Goal: Transaction & Acquisition: Book appointment/travel/reservation

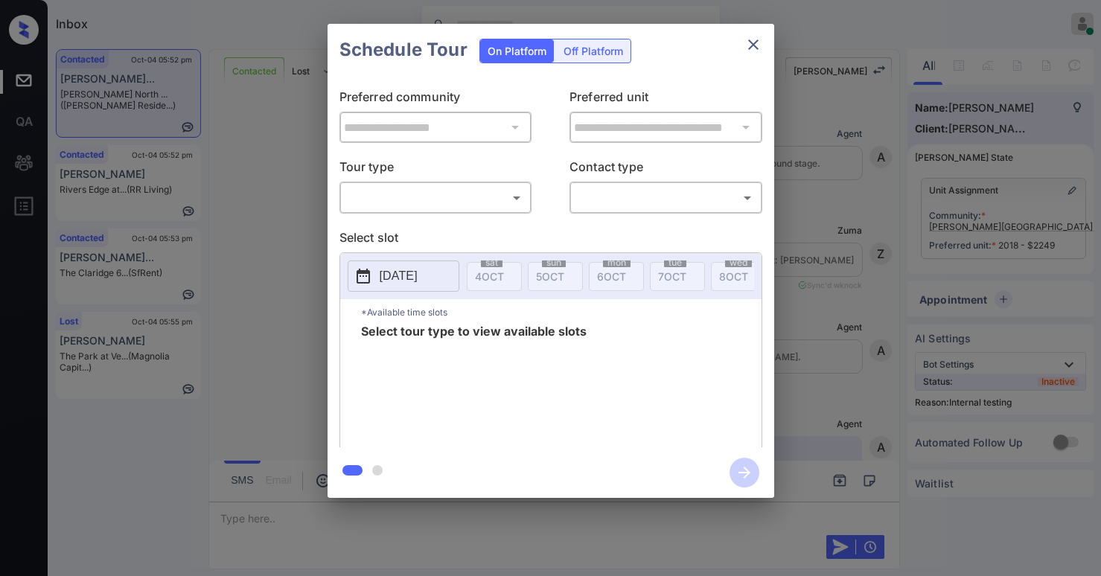
click at [393, 196] on body "Inbox [PERSON_NAME] Online Set yourself offline Set yourself on break Profile S…" at bounding box center [550, 288] width 1101 height 576
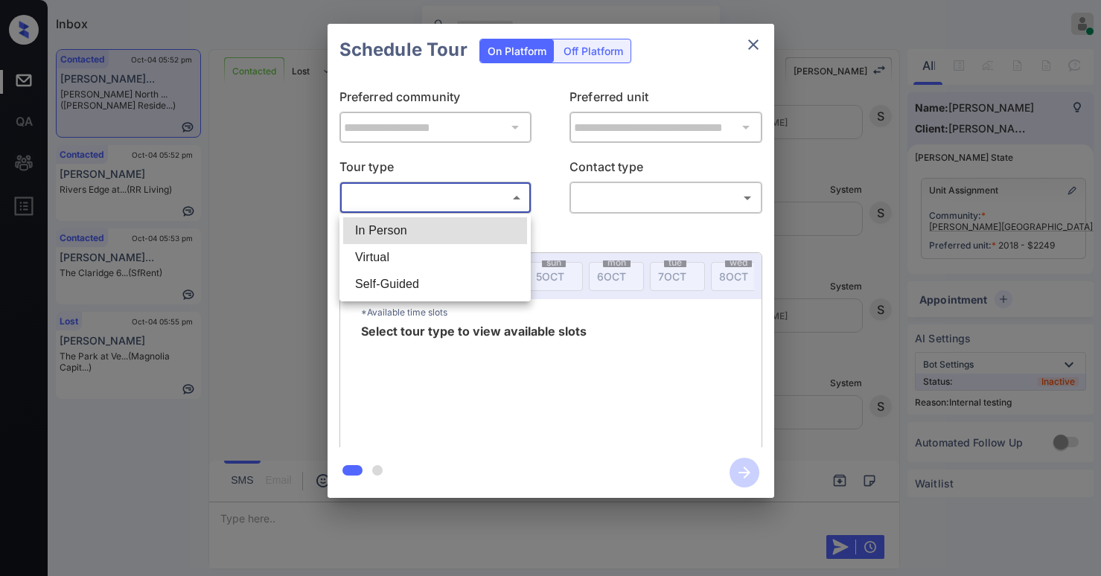
click at [407, 234] on li "In Person" at bounding box center [435, 230] width 184 height 27
type input "********"
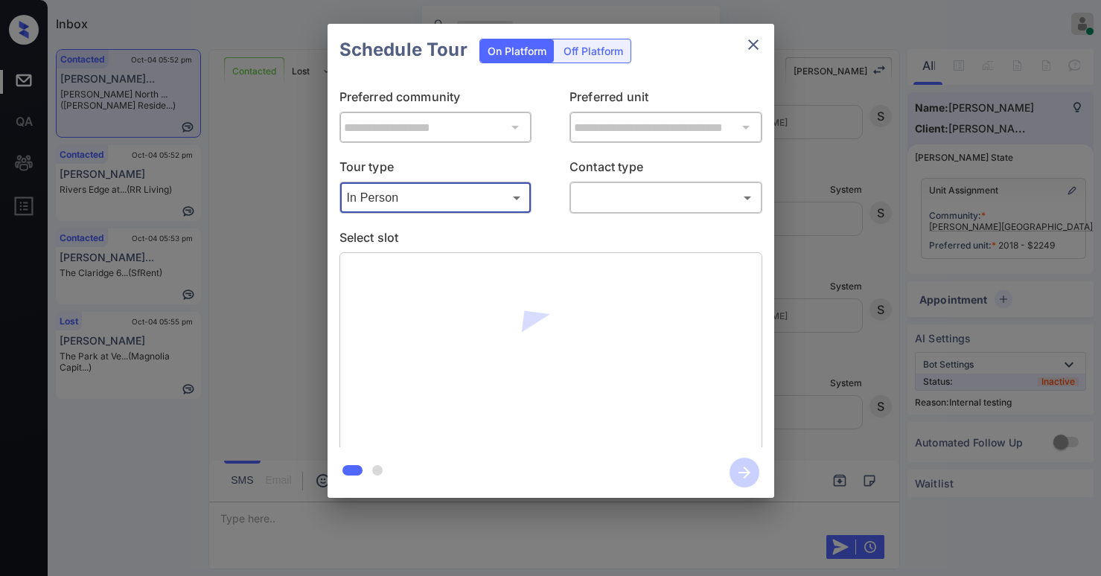
click at [610, 211] on div "​ ​" at bounding box center [665, 198] width 193 height 32
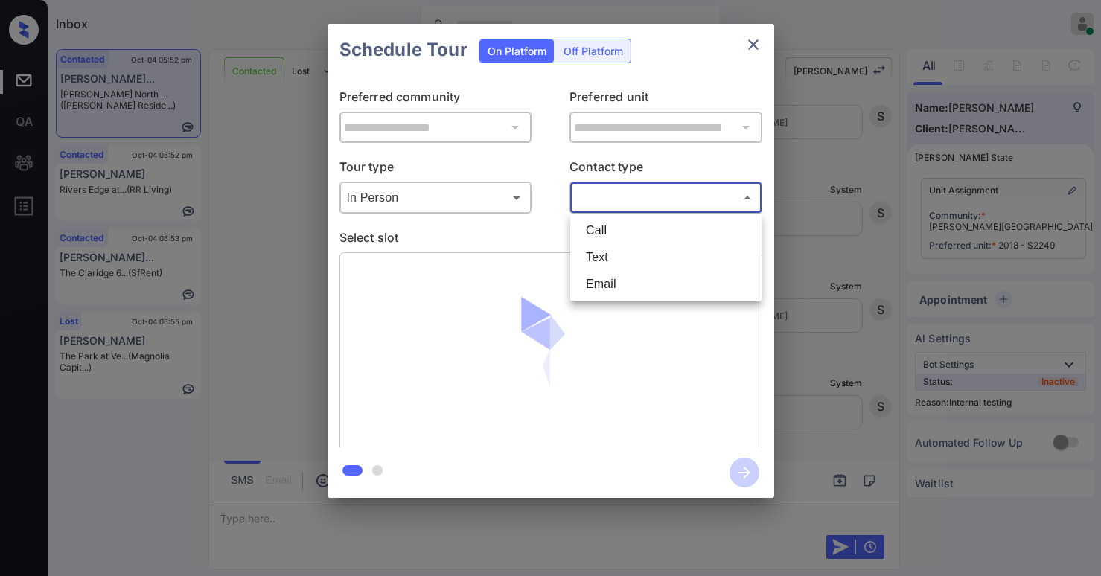
click at [626, 208] on body "Inbox [PERSON_NAME] Online Set yourself offline Set yourself on break Profile S…" at bounding box center [550, 288] width 1101 height 576
click at [616, 258] on li "Text" at bounding box center [666, 257] width 184 height 27
type input "****"
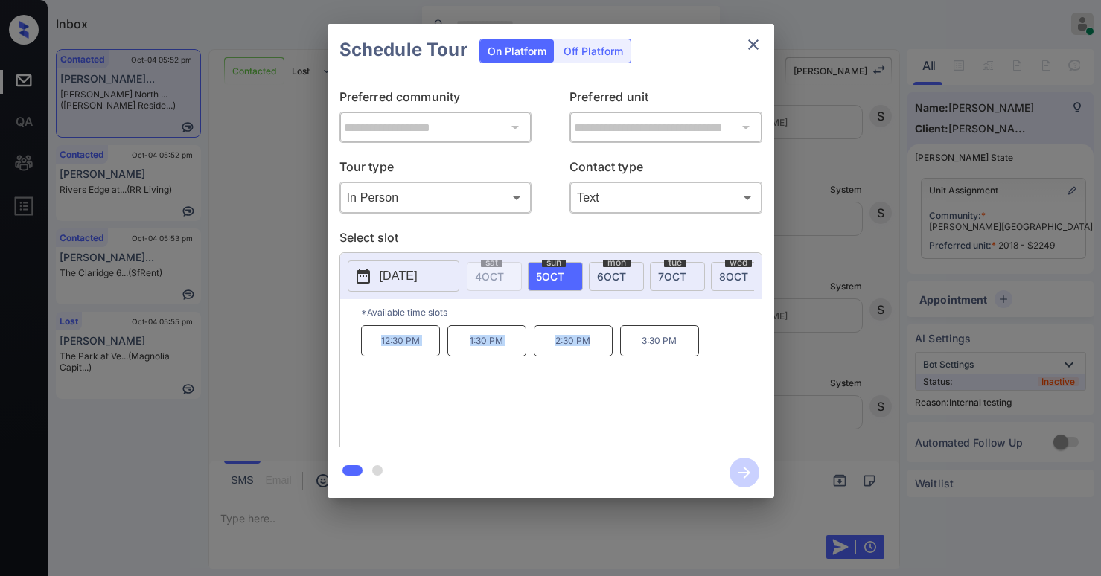
drag, startPoint x: 377, startPoint y: 344, endPoint x: 592, endPoint y: 356, distance: 215.4
click at [591, 357] on div "12:30 PM 1:30 PM 2:30 PM 3:30 PM" at bounding box center [561, 384] width 400 height 119
copy div "12:30 PM 1:30 PM 2:30 PM"
click at [757, 40] on icon "close" at bounding box center [753, 44] width 10 height 10
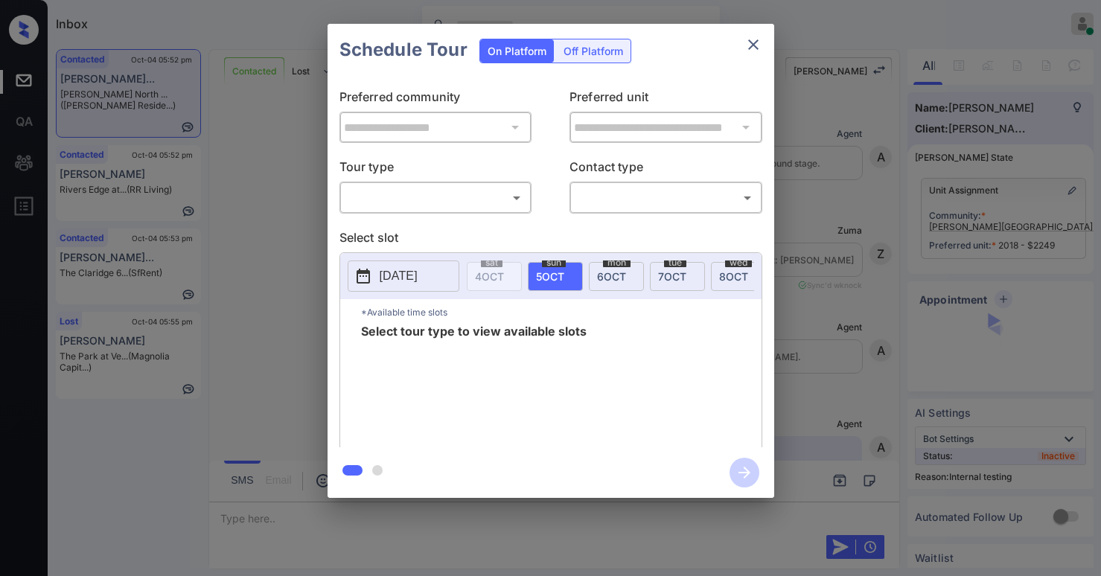
scroll to position [2408, 0]
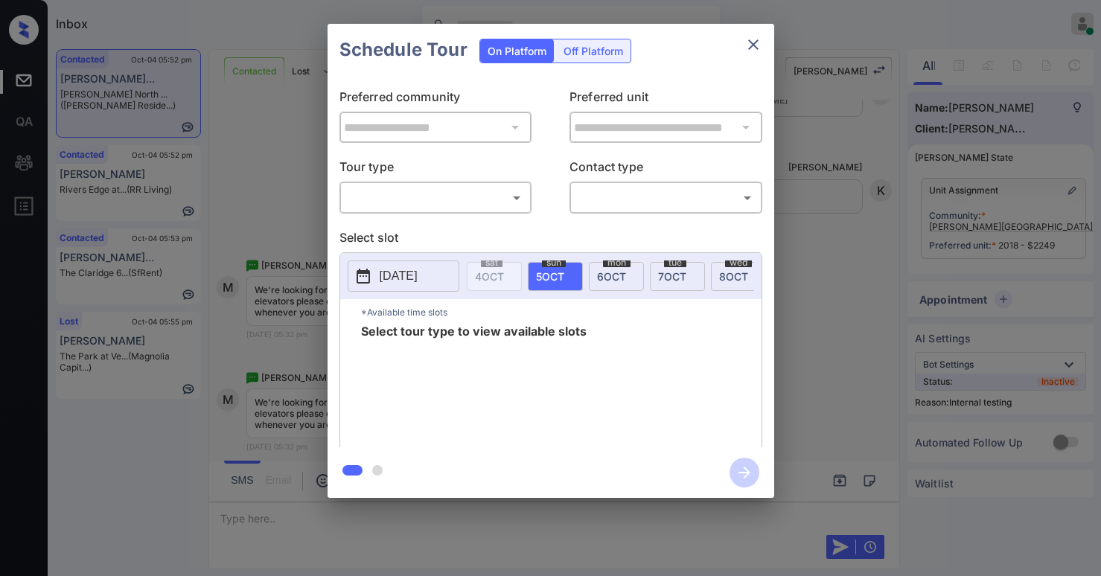
click at [425, 201] on body "Inbox [PERSON_NAME] Online Set yourself offline Set yourself on break Profile S…" at bounding box center [550, 288] width 1101 height 576
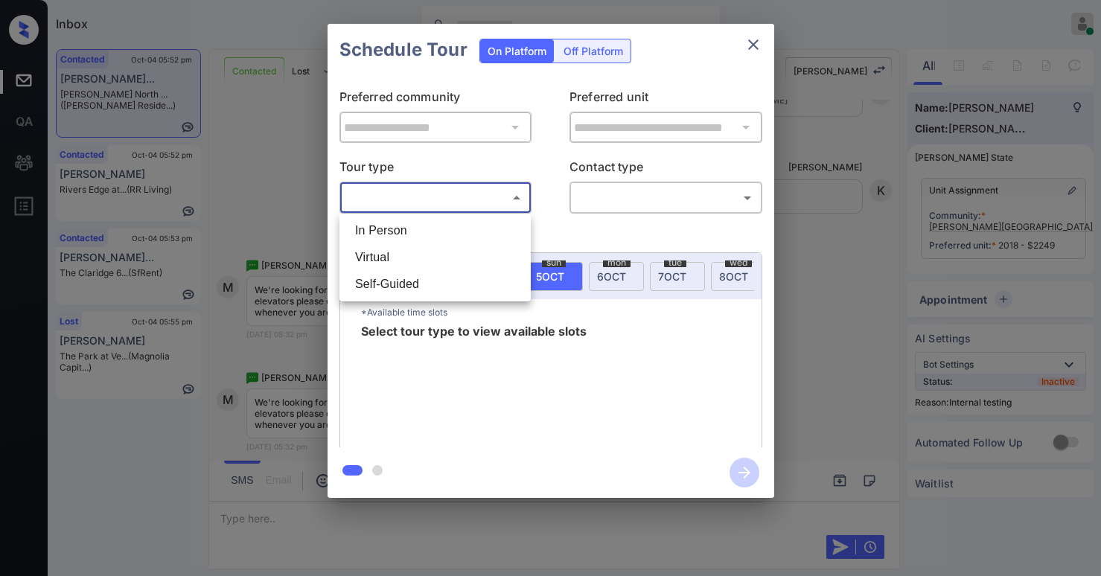
click at [413, 235] on li "In Person" at bounding box center [435, 230] width 184 height 27
type input "********"
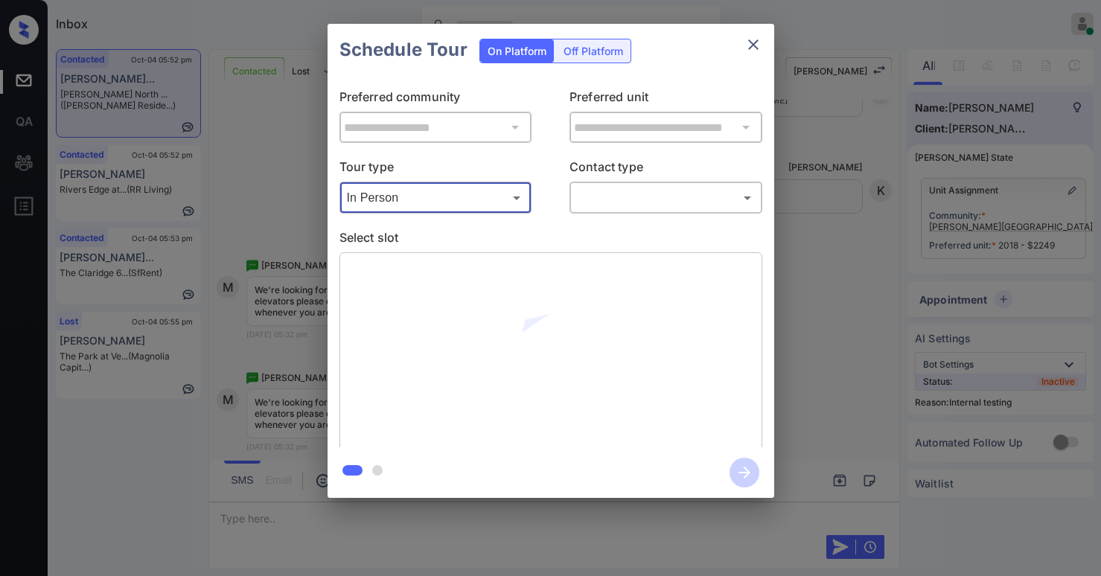
click at [599, 195] on body "Inbox [PERSON_NAME] Online Set yourself offline Set yourself on break Profile S…" at bounding box center [550, 288] width 1101 height 576
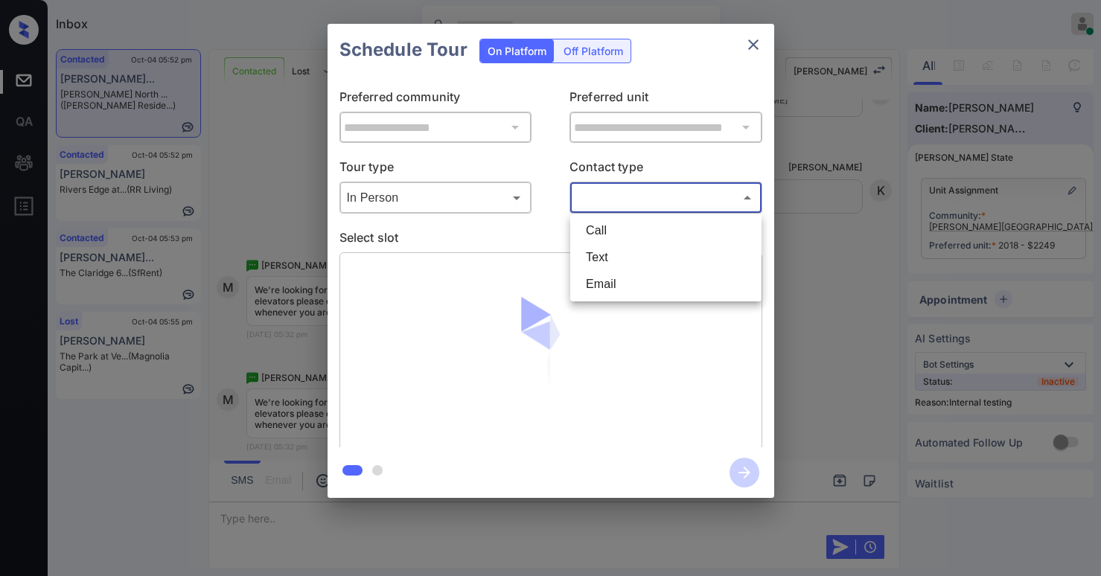
click at [604, 264] on li "Text" at bounding box center [666, 257] width 184 height 27
type input "****"
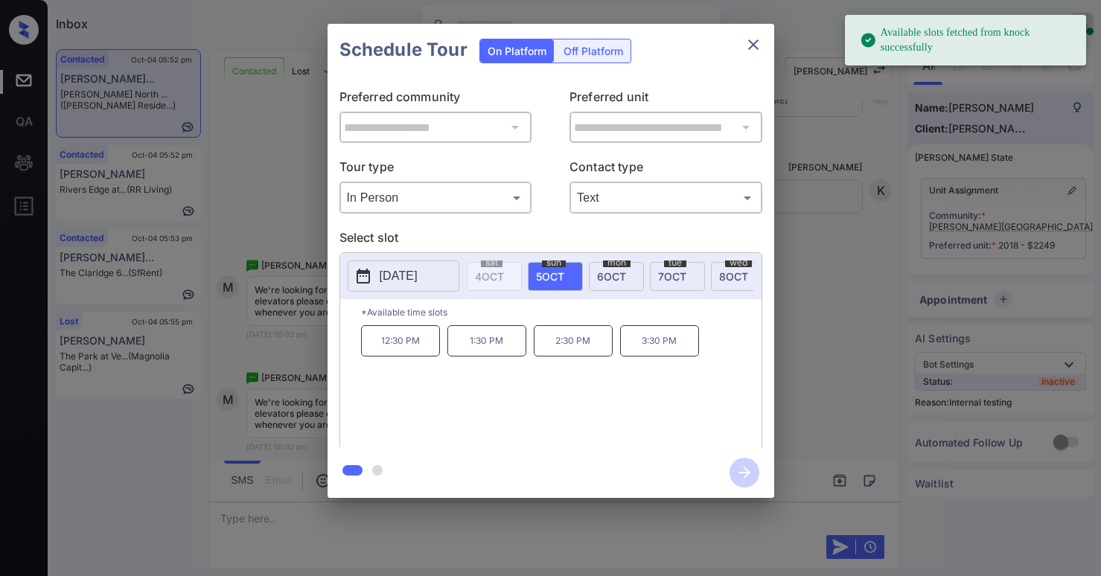
click at [598, 274] on span "6 OCT" at bounding box center [611, 276] width 29 height 13
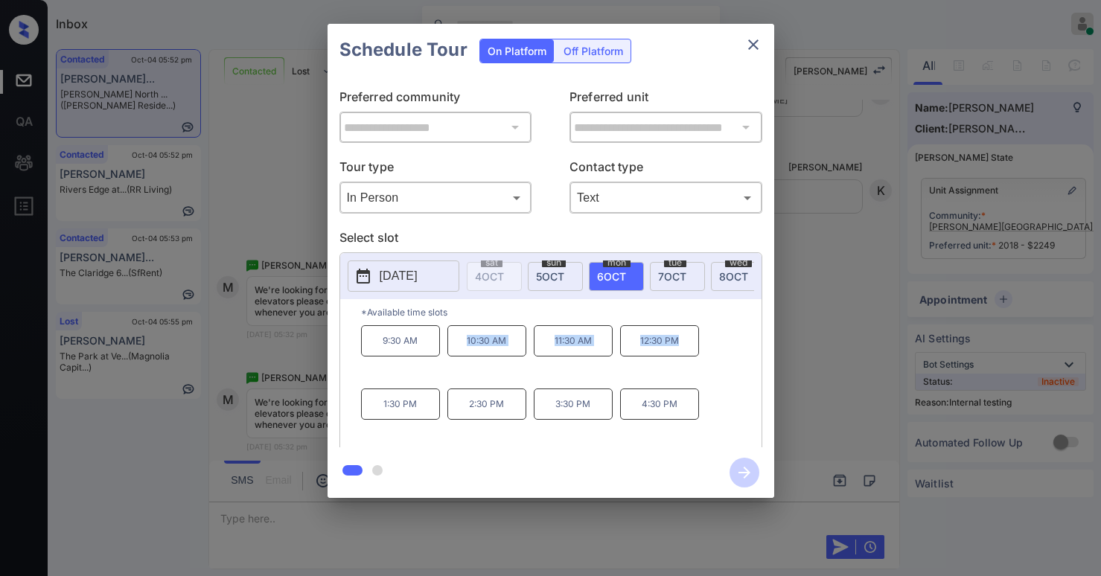
drag, startPoint x: 499, startPoint y: 349, endPoint x: 689, endPoint y: 348, distance: 189.8
click at [689, 348] on div "9:30 AM 10:30 AM 11:30 AM 12:30 PM 1:30 PM 2:30 PM 3:30 PM 4:30 PM" at bounding box center [561, 384] width 400 height 119
copy div "10:30 AM 11:30 AM 12:30 PM"
click at [755, 47] on icon "close" at bounding box center [753, 44] width 10 height 10
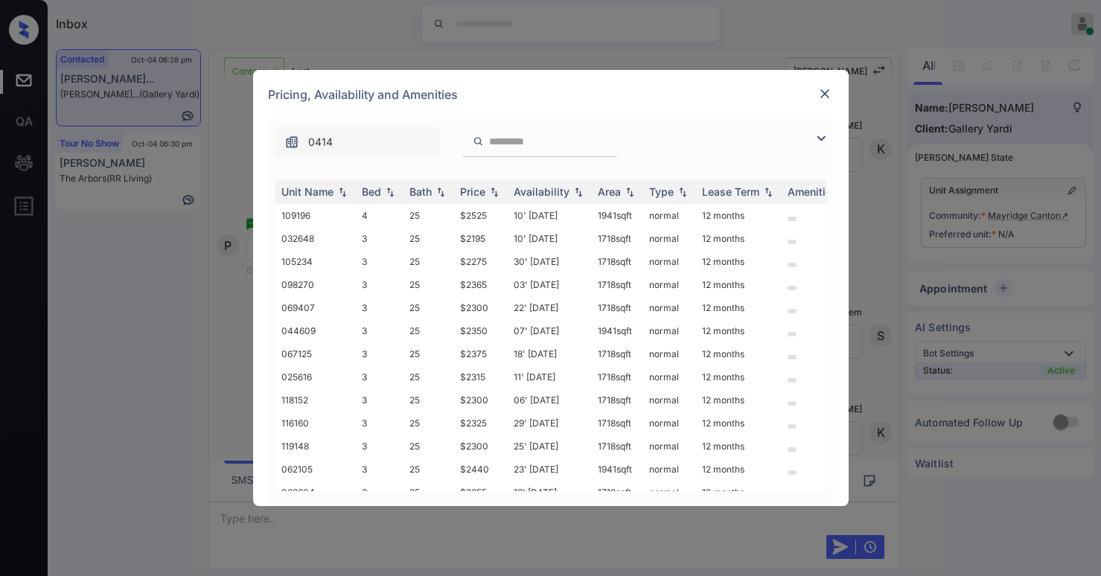
click at [818, 140] on img at bounding box center [821, 139] width 18 height 18
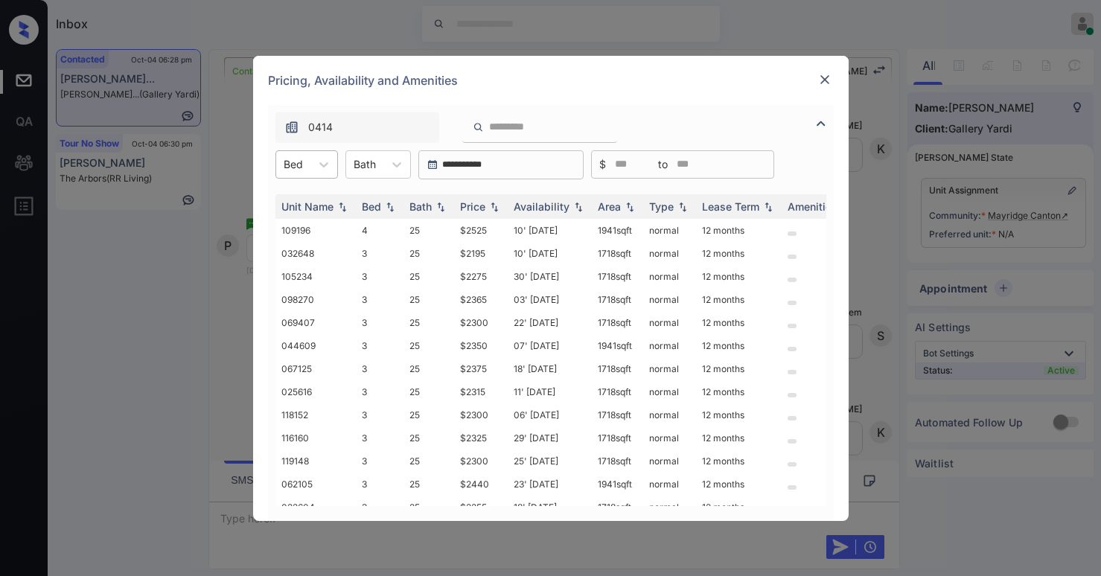
click at [304, 163] on div "Bed" at bounding box center [293, 164] width 34 height 22
click at [293, 203] on div "3" at bounding box center [306, 201] width 63 height 27
click at [487, 208] on img at bounding box center [494, 206] width 15 height 10
click at [487, 208] on img at bounding box center [494, 206] width 15 height 11
click at [820, 72] on img at bounding box center [824, 79] width 15 height 15
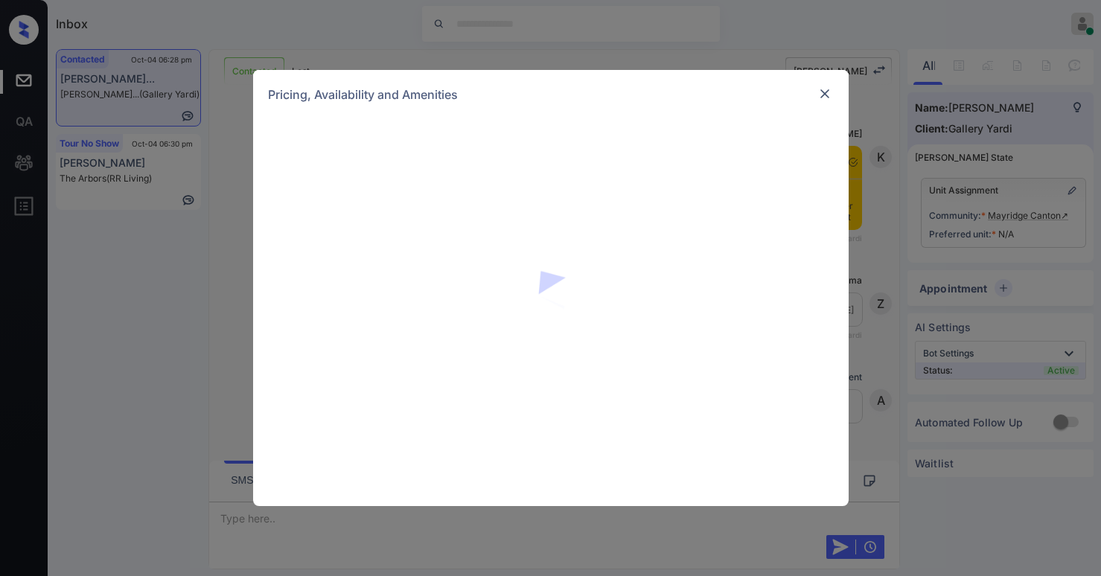
scroll to position [1302, 0]
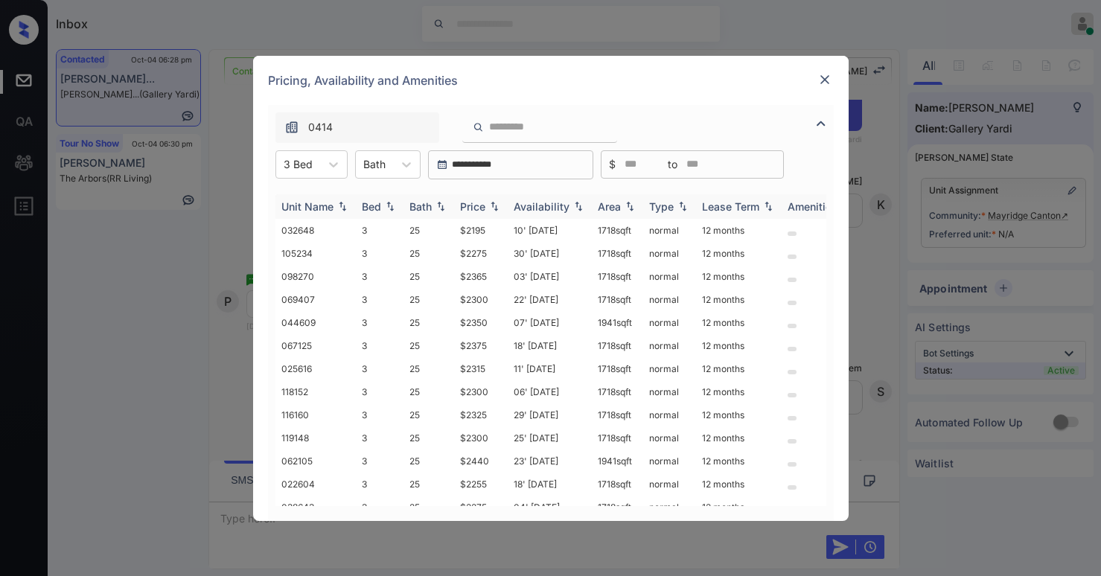
click at [488, 211] on img at bounding box center [494, 206] width 15 height 10
click at [488, 211] on img at bounding box center [494, 206] width 15 height 11
click at [476, 233] on td "$2195" at bounding box center [481, 230] width 54 height 23
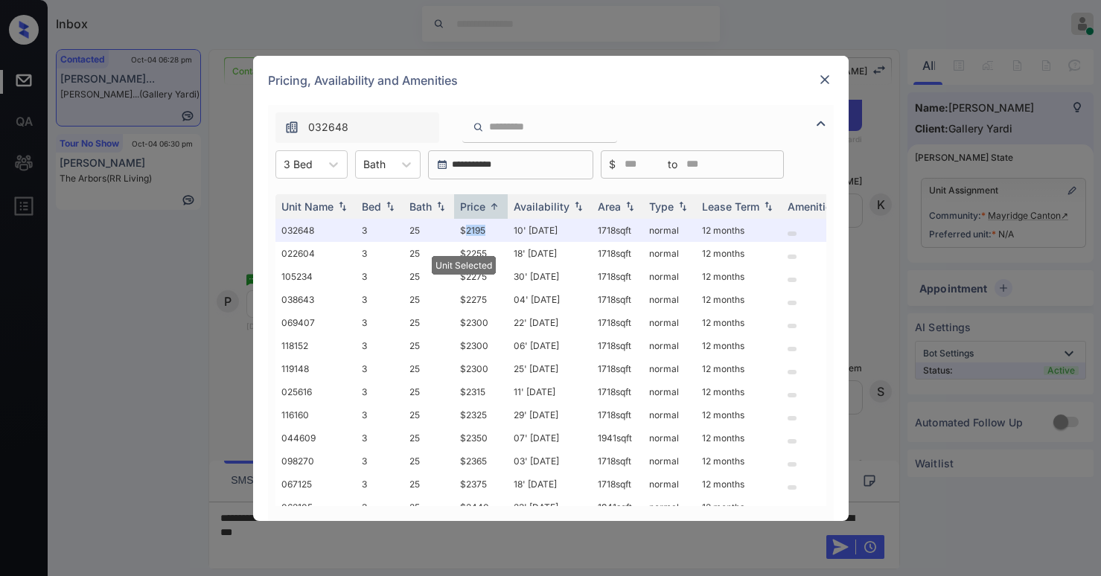
click at [821, 74] on img at bounding box center [824, 79] width 15 height 15
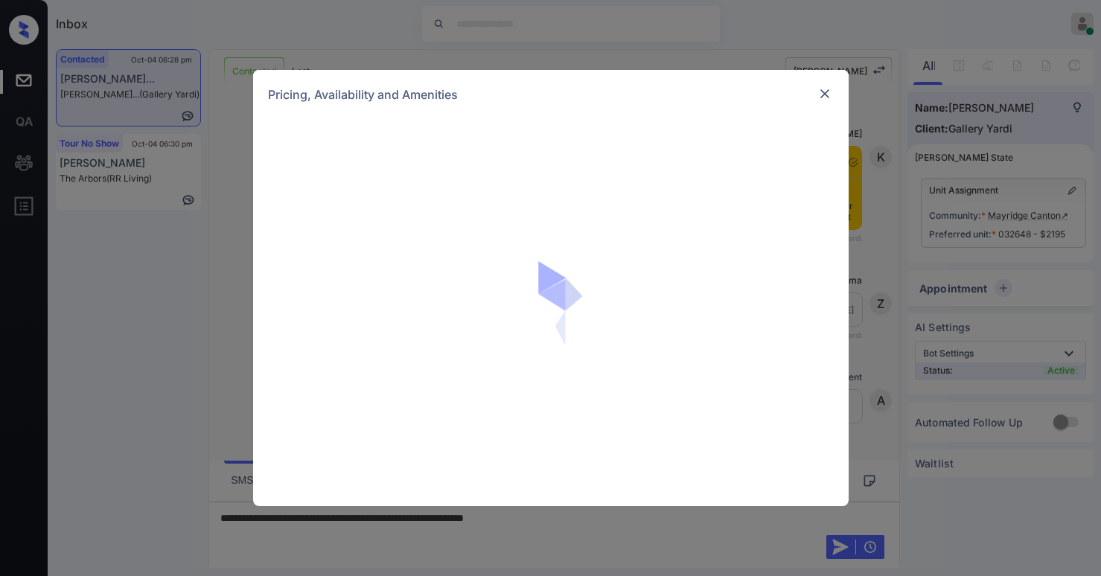
scroll to position [654, 0]
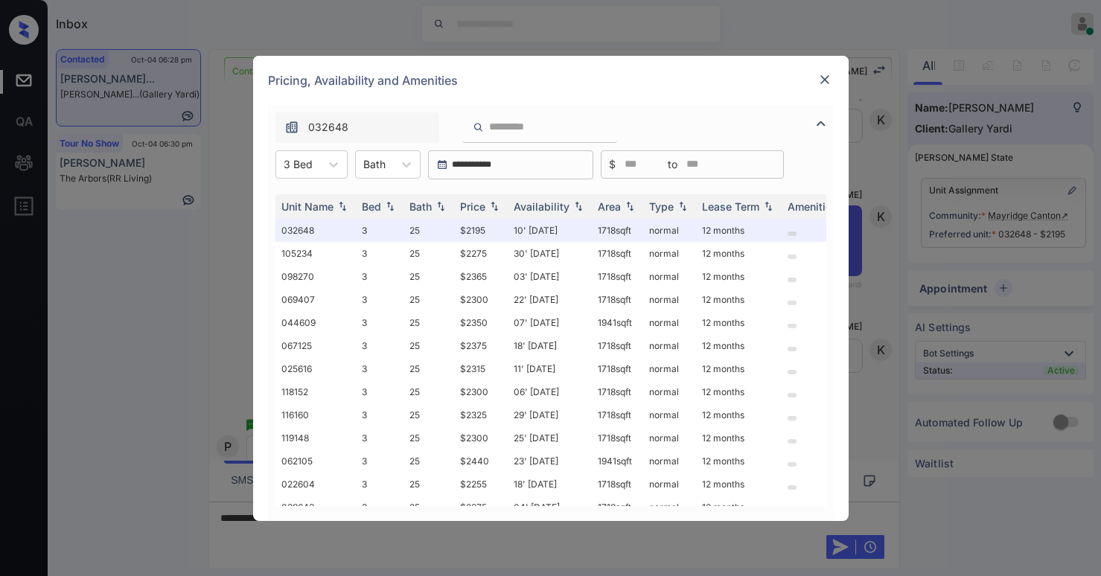
click at [832, 74] on div at bounding box center [825, 80] width 18 height 18
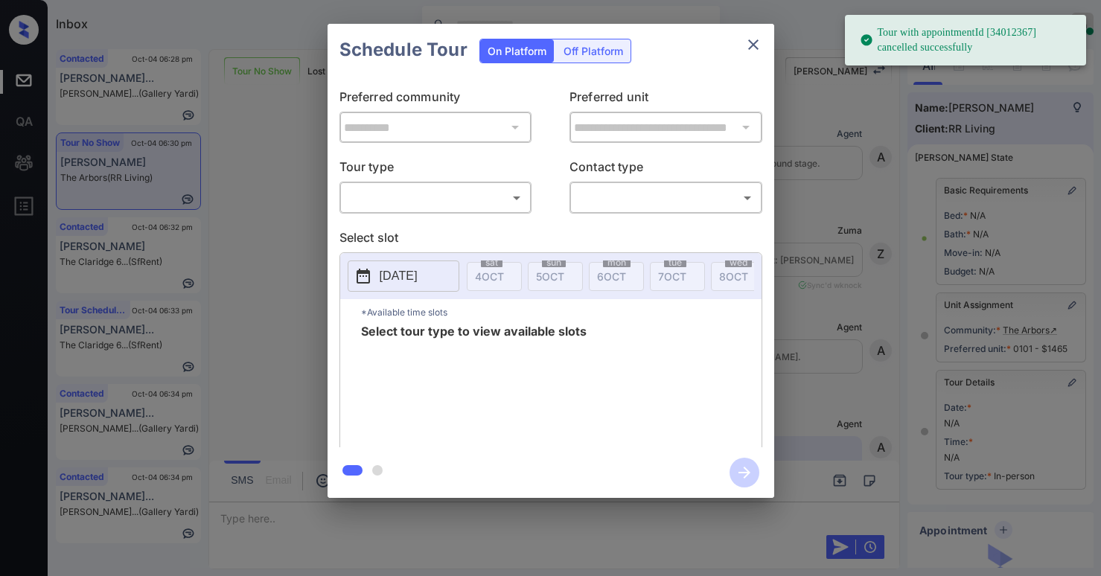
scroll to position [162, 0]
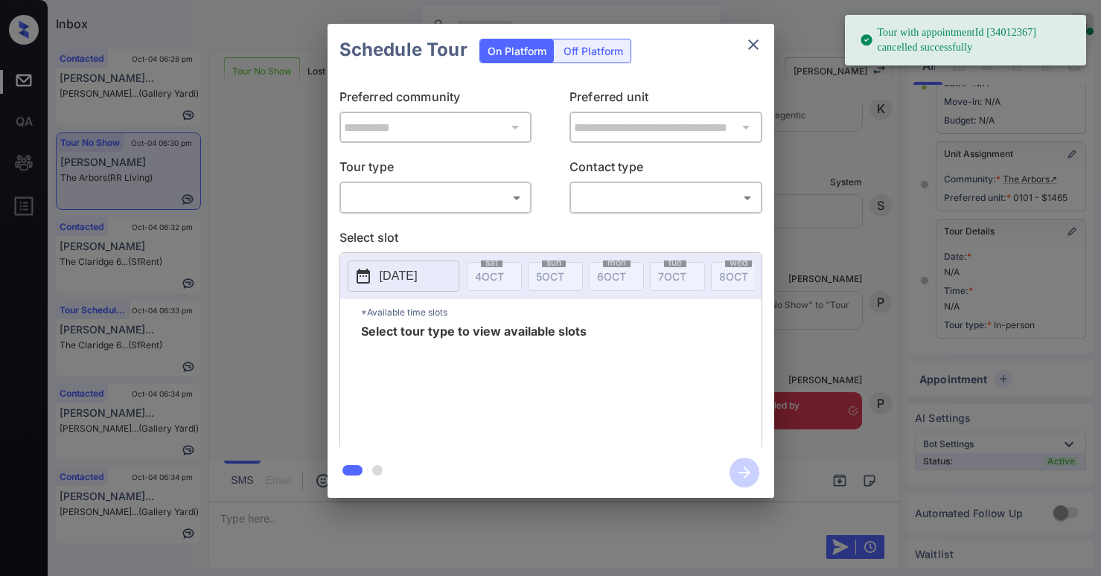
click at [458, 196] on body "Tour with appointmentId [34012367] cancelled successfully Inbox Paolo Gabriel O…" at bounding box center [550, 288] width 1101 height 576
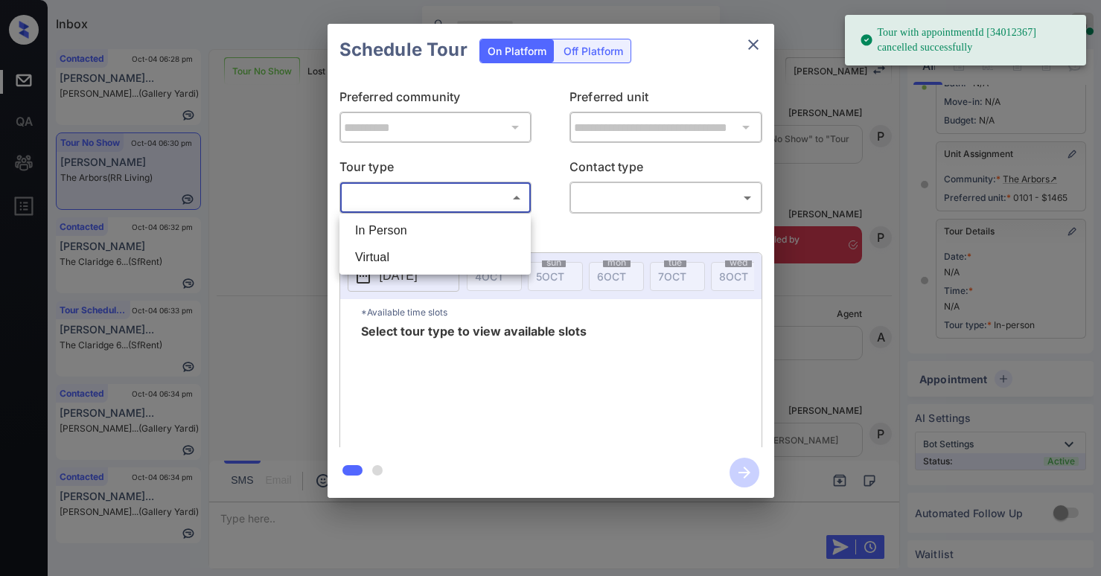
scroll to position [7243, 0]
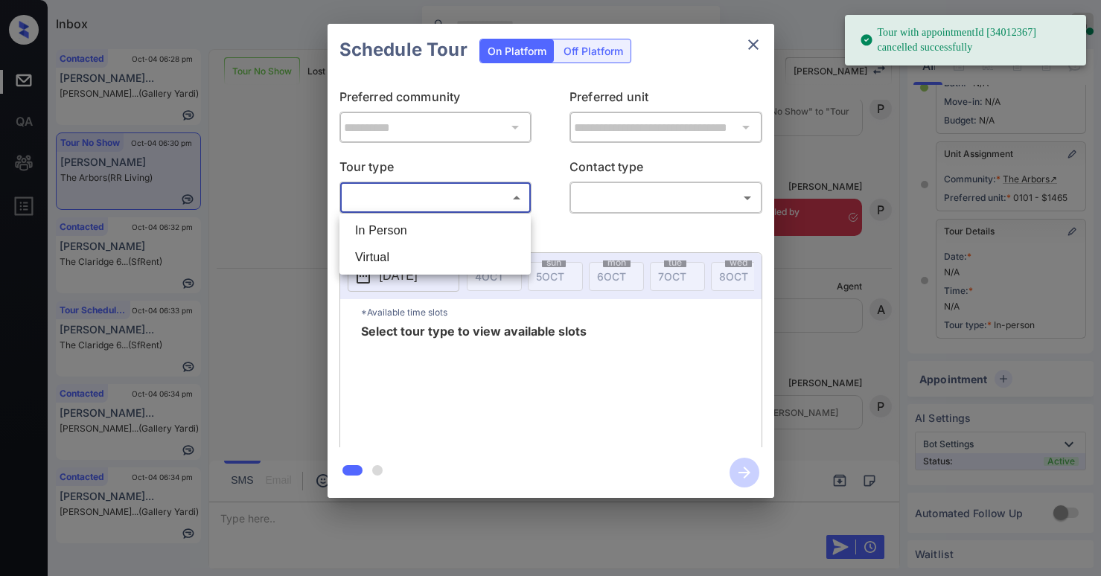
click at [438, 224] on li "In Person" at bounding box center [435, 230] width 184 height 27
type input "********"
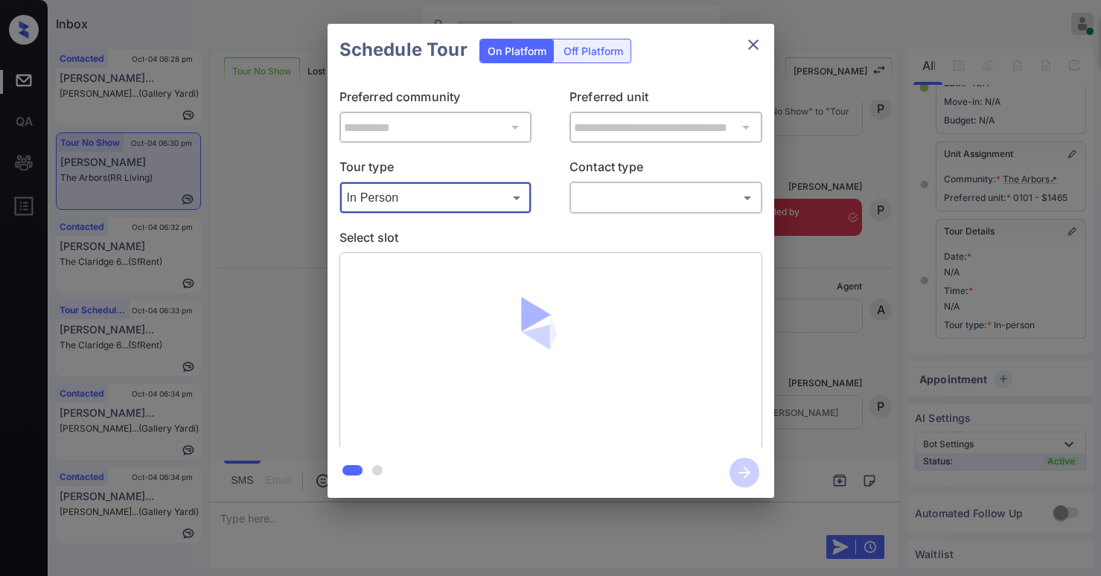
click at [627, 213] on div "​ ​" at bounding box center [665, 198] width 193 height 32
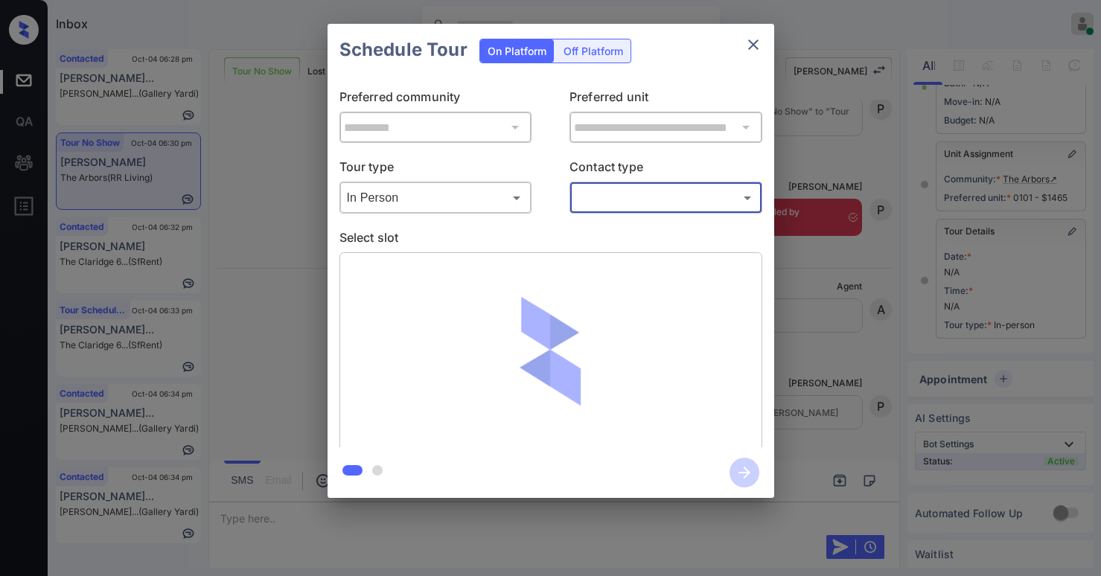
click at [642, 197] on body "Tour with appointmentId [34012367] cancelled successfully Inbox Paolo Gabriel O…" at bounding box center [550, 288] width 1101 height 576
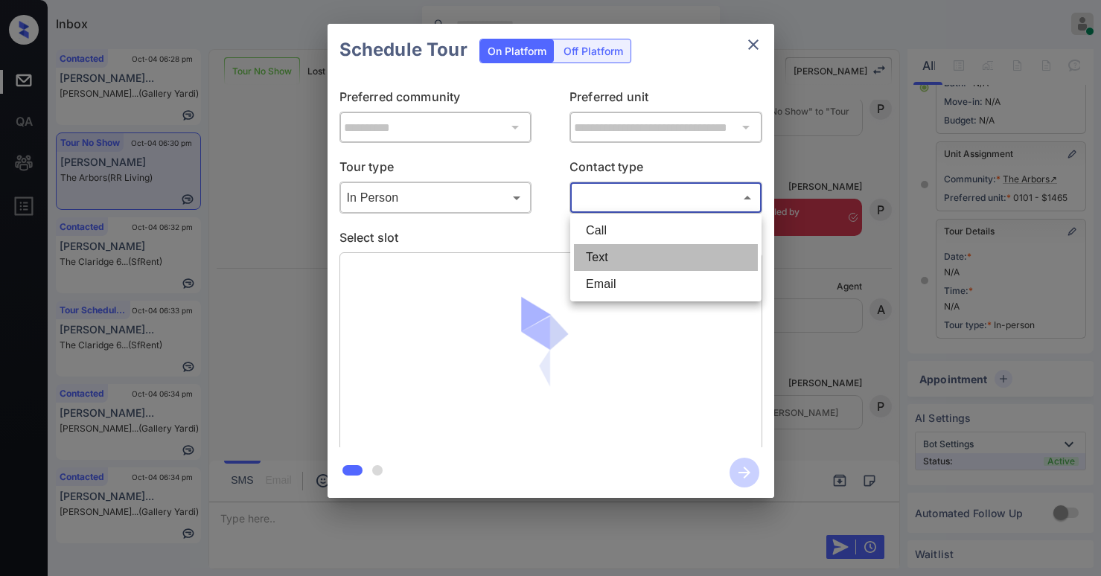
click at [629, 256] on li "Text" at bounding box center [666, 257] width 184 height 27
type input "****"
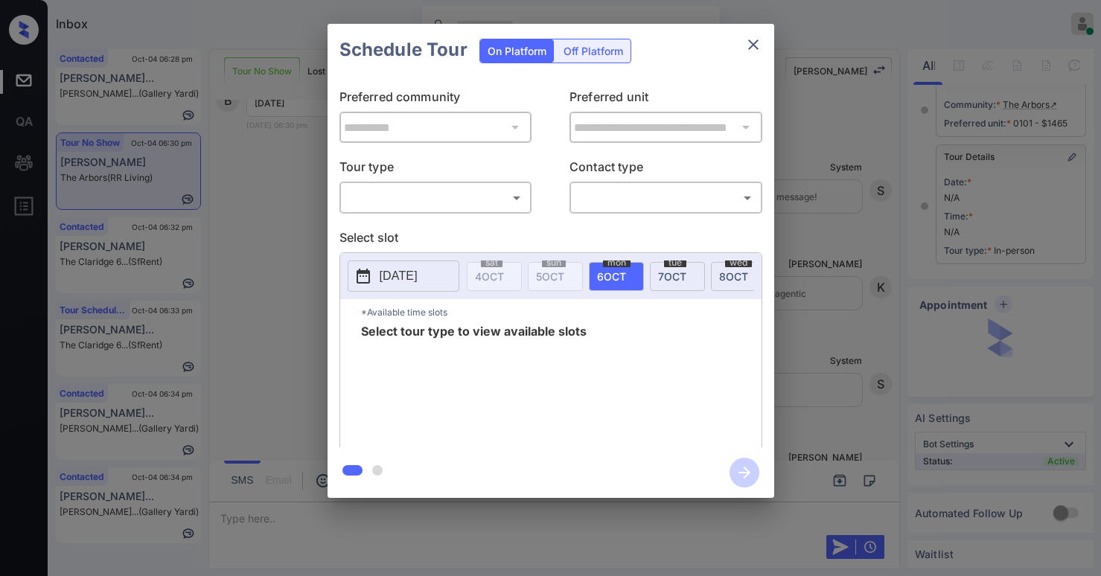
scroll to position [162, 0]
click at [415, 204] on body "Inbox Paolo Gabriel Online Set yourself offline Set yourself on break Profile S…" at bounding box center [550, 288] width 1101 height 576
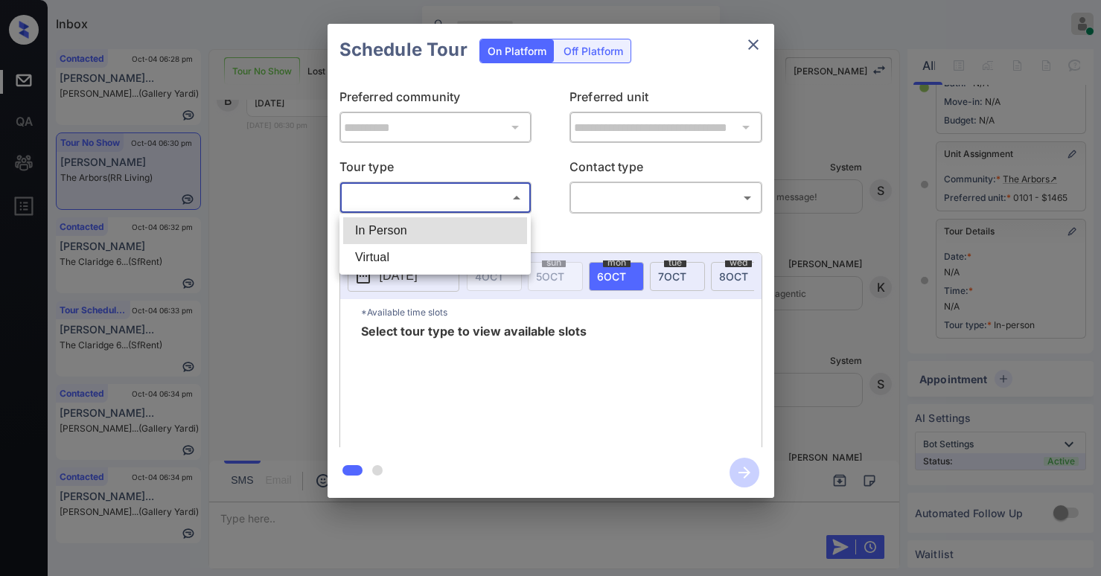
click at [409, 229] on li "In Person" at bounding box center [435, 230] width 184 height 27
type input "********"
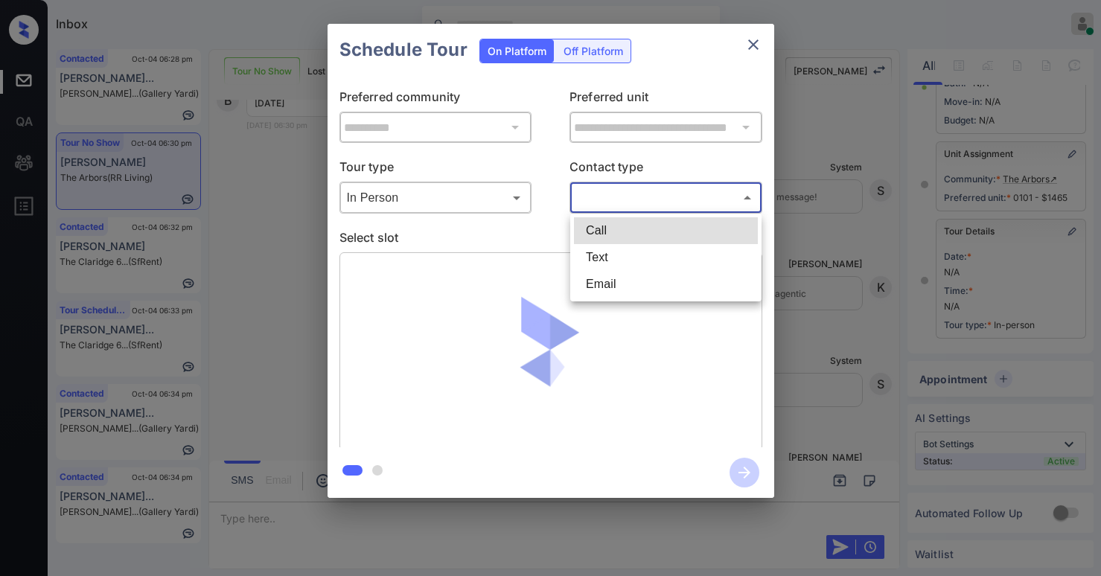
click at [616, 210] on body "Inbox Paolo Gabriel Online Set yourself offline Set yourself on break Profile S…" at bounding box center [550, 288] width 1101 height 576
click at [604, 263] on li "Text" at bounding box center [666, 257] width 184 height 27
type input "****"
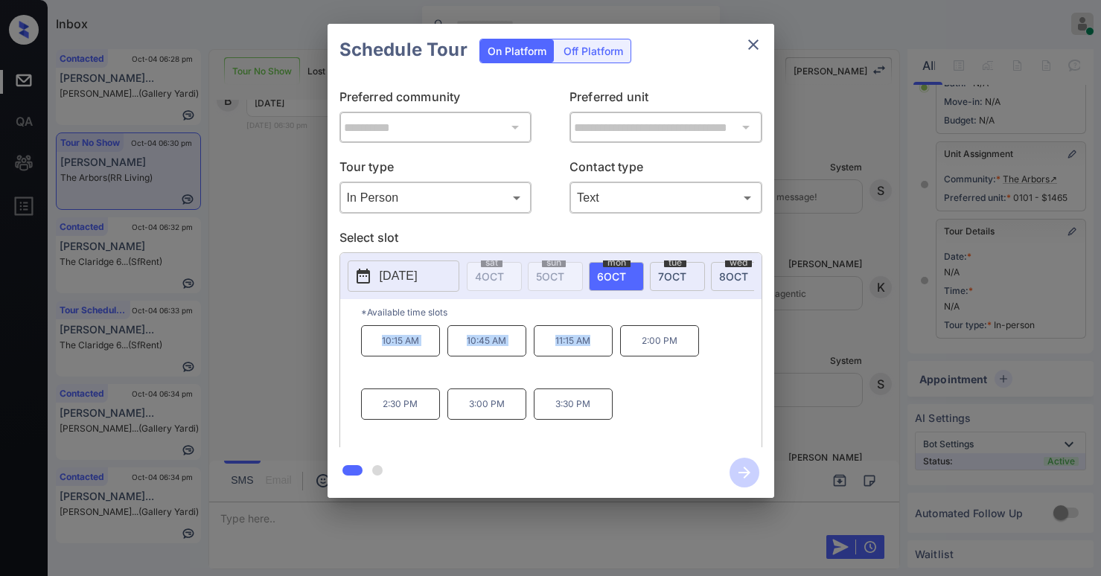
drag, startPoint x: 381, startPoint y: 344, endPoint x: 593, endPoint y: 368, distance: 213.5
click at [593, 368] on div "10:15 AM 10:45 AM 11:15 AM 2:00 PM 2:30 PM 3:00 PM 3:30 PM" at bounding box center [561, 384] width 400 height 119
copy div "10:15 AM 10:45 AM 11:15 AM"
click at [629, 383] on div "10:15 AM 10:45 AM 11:15 AM 2:00 PM 2:30 PM 3:00 PM 3:30 PM" at bounding box center [561, 384] width 400 height 119
drag, startPoint x: 466, startPoint y: 347, endPoint x: 698, endPoint y: 374, distance: 233.9
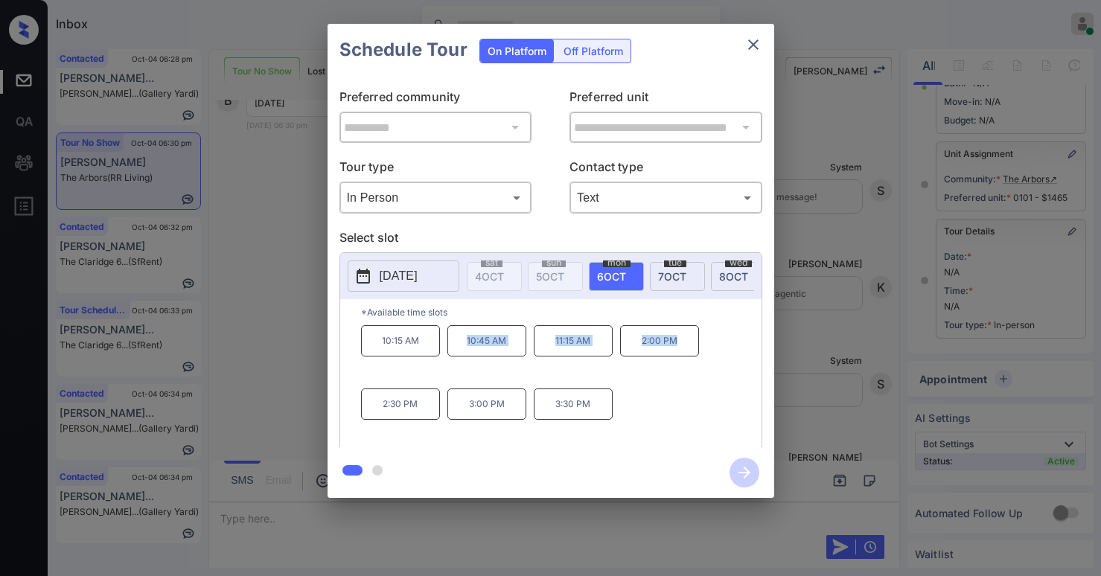
click at [698, 374] on div "10:15 AM 10:45 AM 11:15 AM 2:00 PM 2:30 PM 3:00 PM 3:30 PM" at bounding box center [561, 384] width 400 height 119
copy div "10:45 AM 11:15 AM 2:00 PM"
click at [760, 44] on icon "close" at bounding box center [753, 45] width 18 height 18
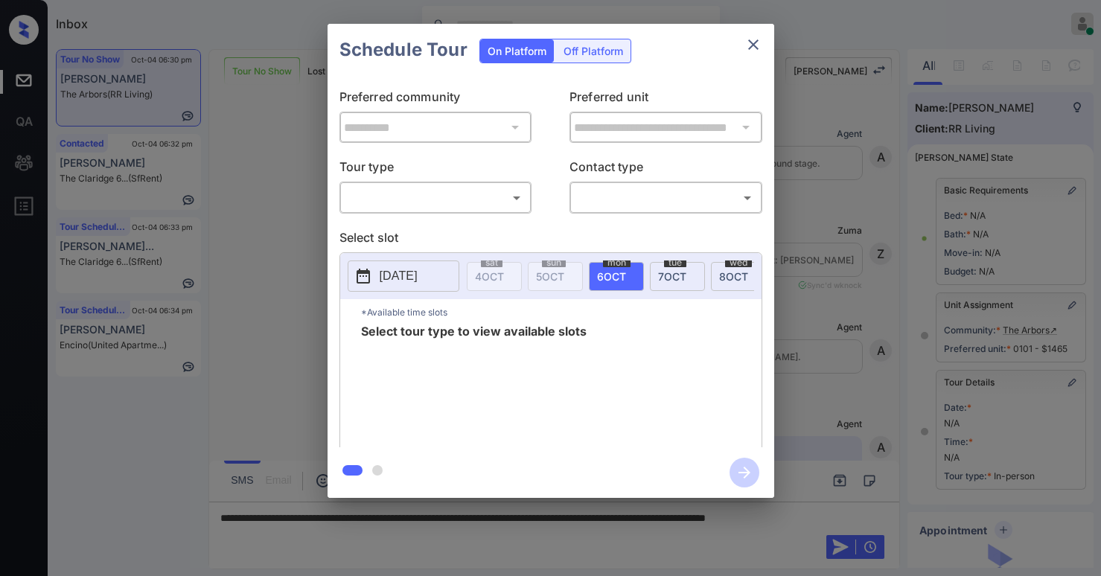
scroll to position [162, 0]
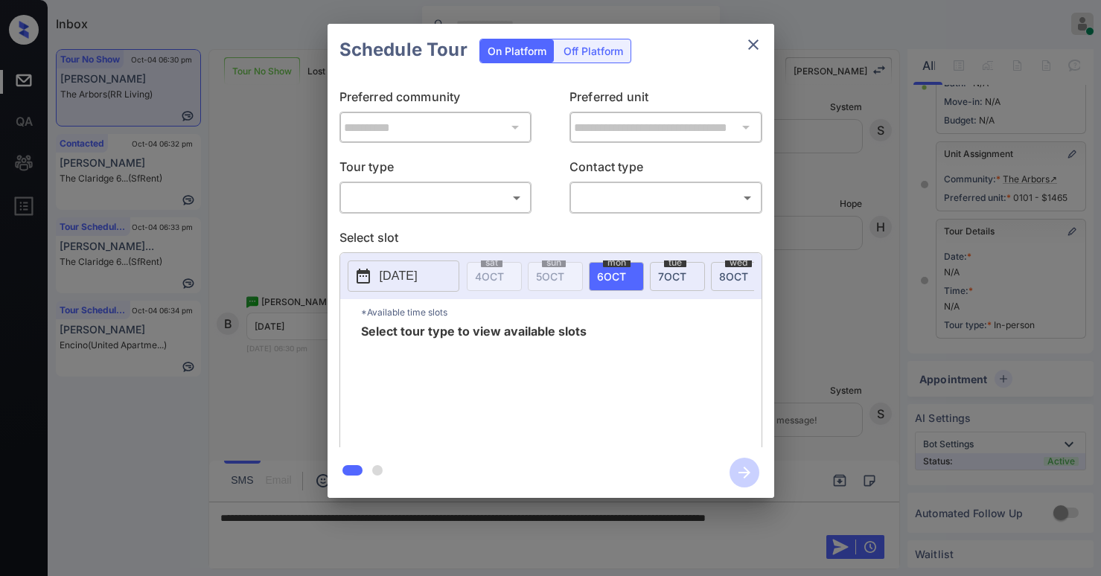
click at [427, 203] on body "Inbox [PERSON_NAME] Online Set yourself offline Set yourself on break Profile S…" at bounding box center [550, 288] width 1101 height 576
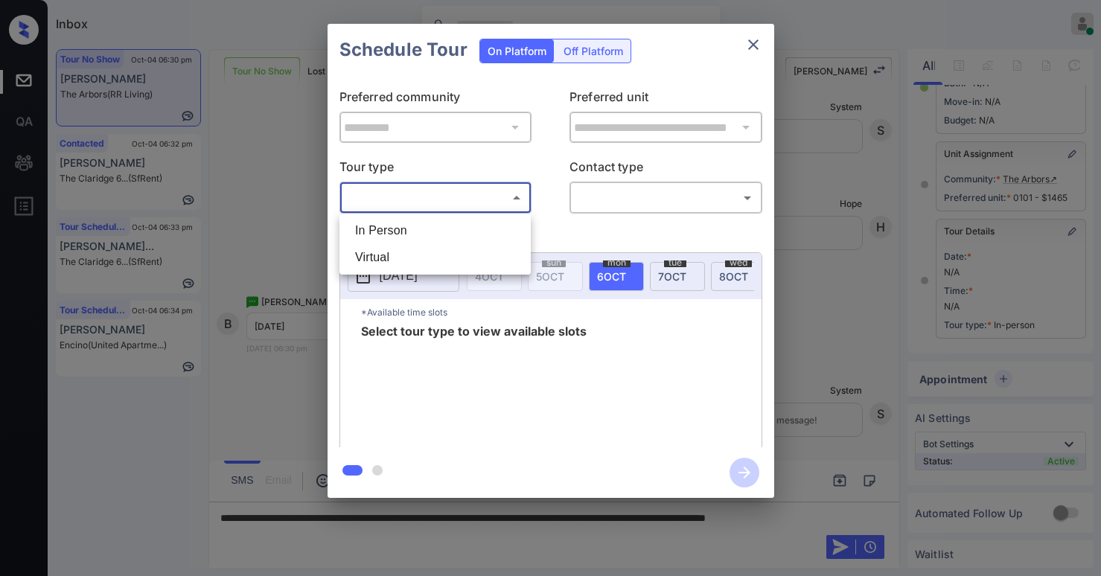
click at [409, 230] on li "In Person" at bounding box center [435, 230] width 184 height 27
type input "********"
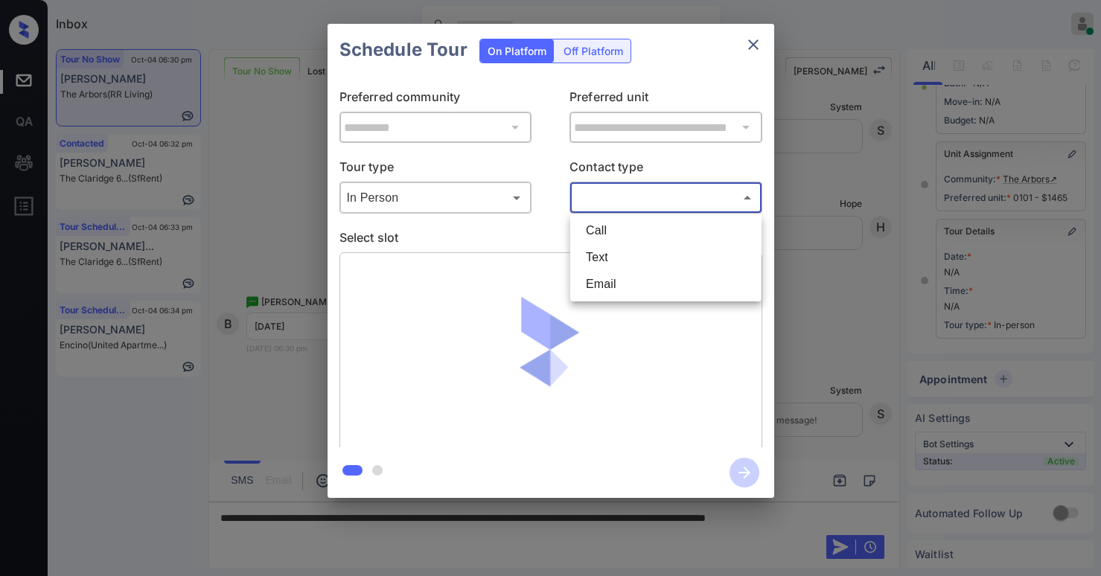
click at [598, 199] on body "Inbox Paolo Gabriel Online Set yourself offline Set yourself on break Profile S…" at bounding box center [550, 288] width 1101 height 576
click at [596, 254] on li "Text" at bounding box center [666, 257] width 184 height 27
type input "****"
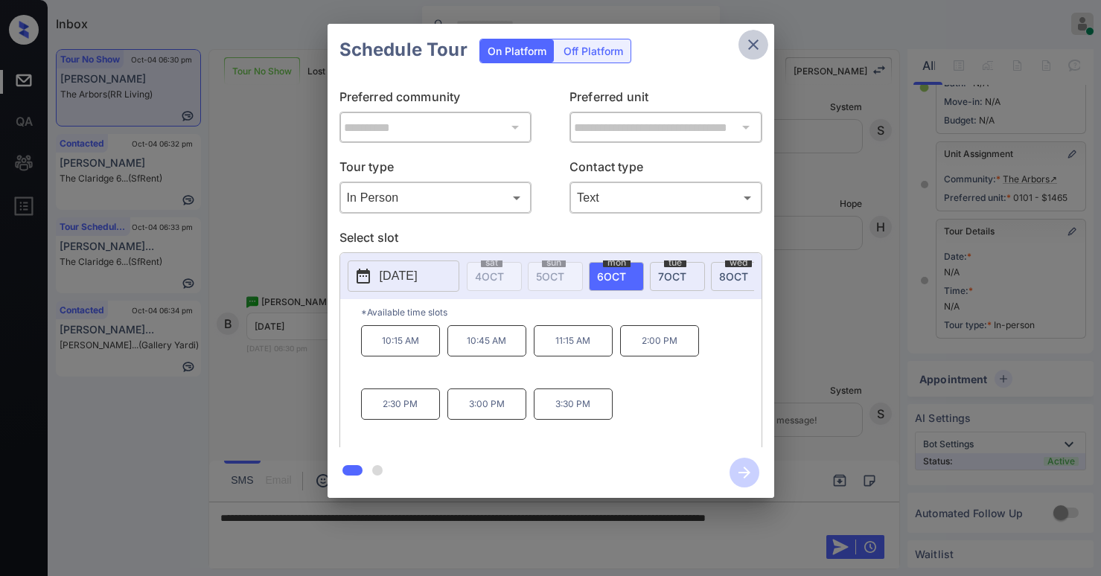
click at [758, 45] on icon "close" at bounding box center [753, 45] width 18 height 18
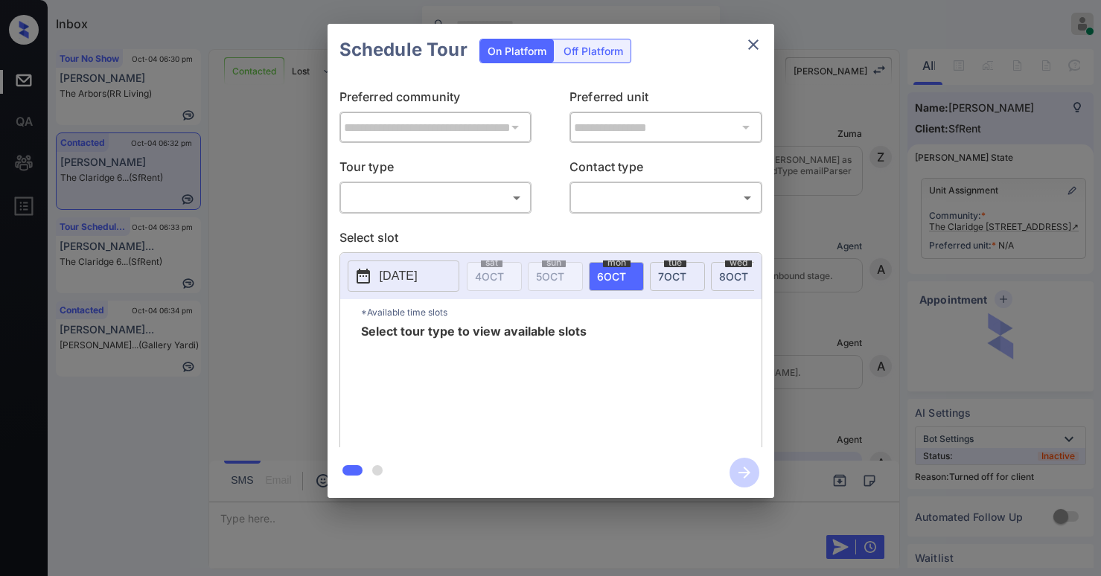
scroll to position [3551, 0]
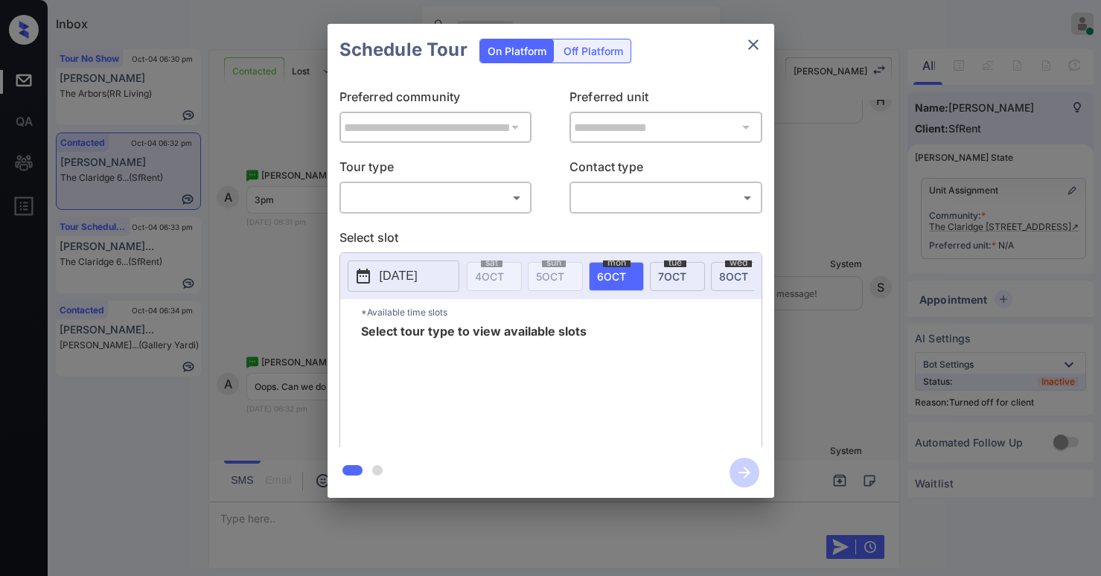
click at [758, 42] on icon "close" at bounding box center [753, 45] width 18 height 18
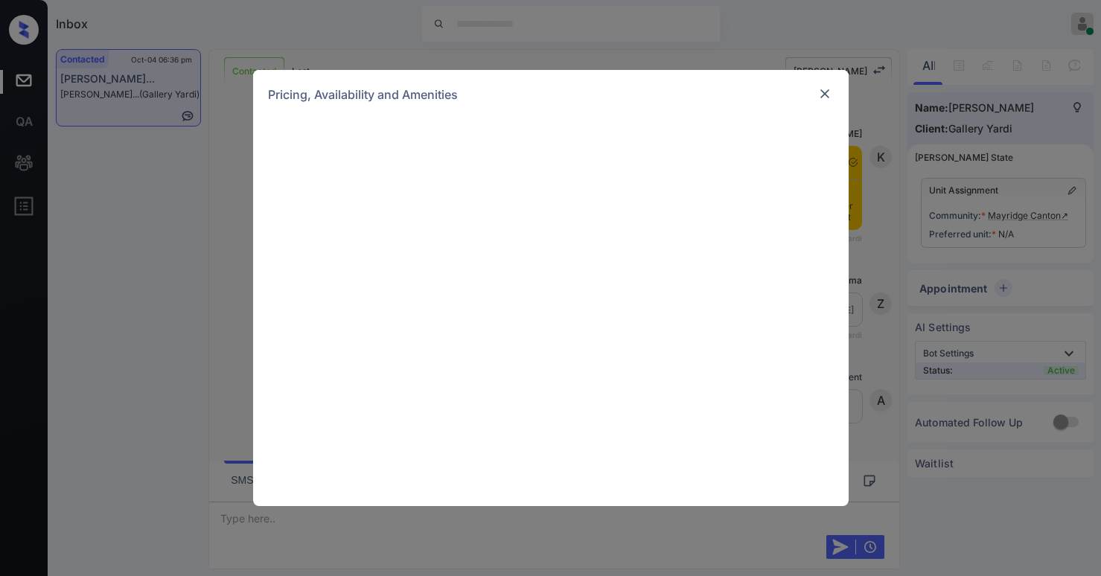
scroll to position [2051, 0]
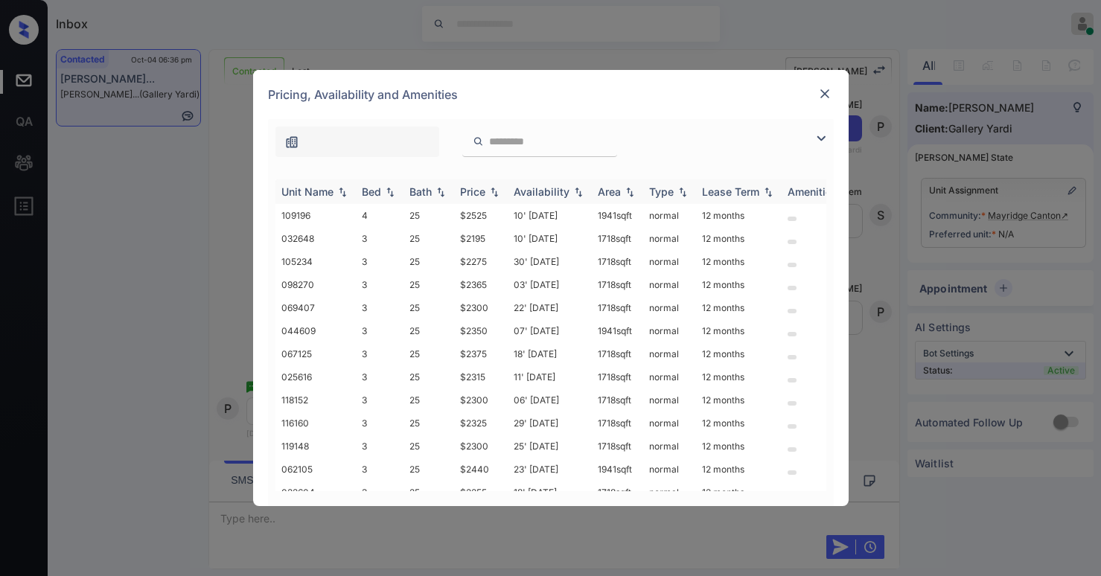
click at [821, 138] on img at bounding box center [821, 139] width 18 height 18
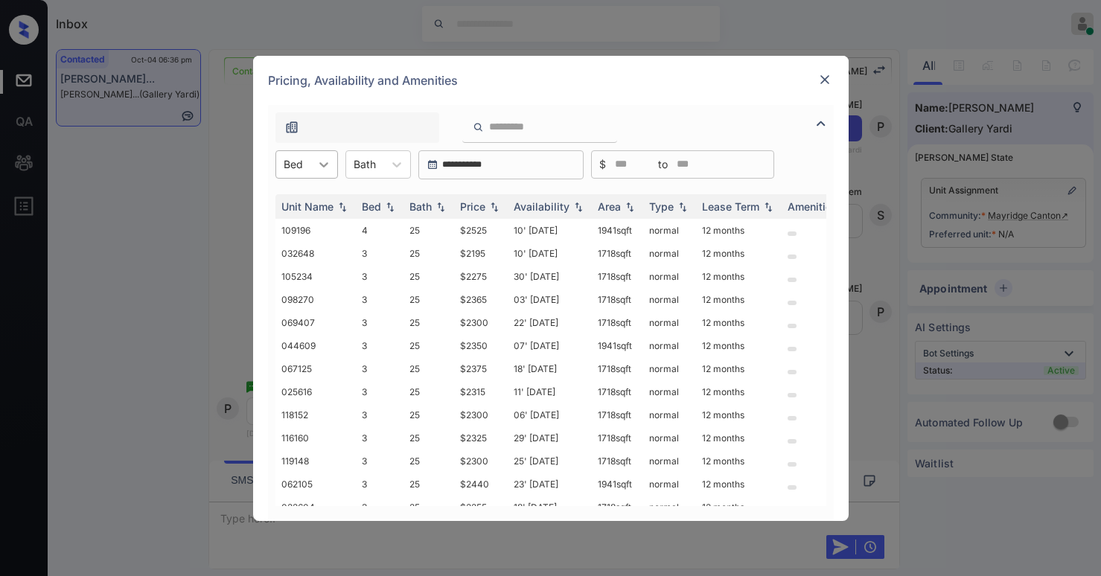
click at [329, 161] on icon at bounding box center [323, 164] width 15 height 15
click at [309, 217] on div "4" at bounding box center [306, 227] width 63 height 27
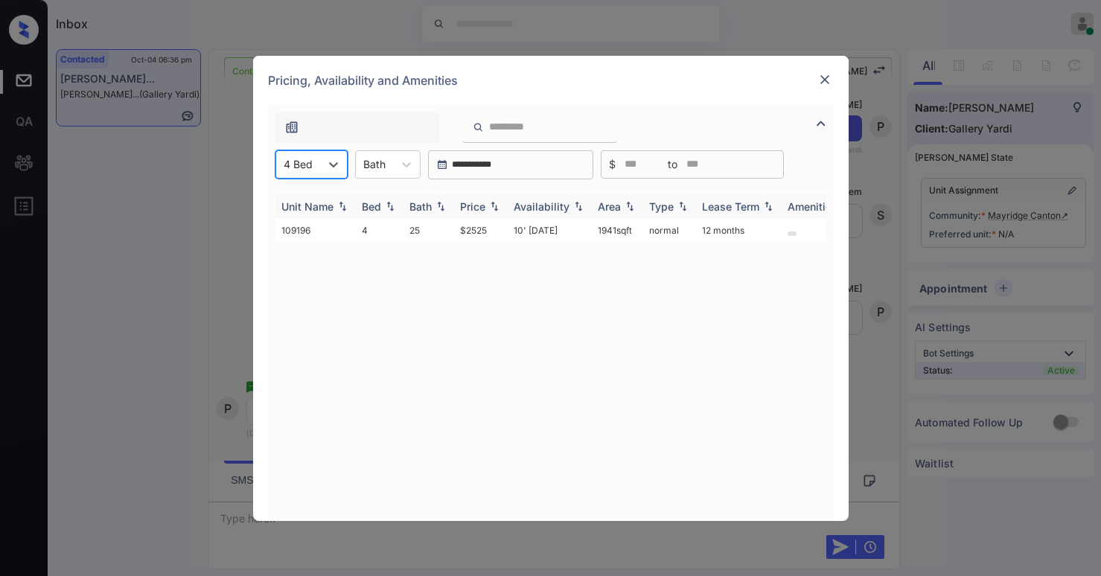
click at [472, 209] on div "Price" at bounding box center [472, 206] width 25 height 13
click at [474, 229] on td "$2525" at bounding box center [481, 230] width 54 height 23
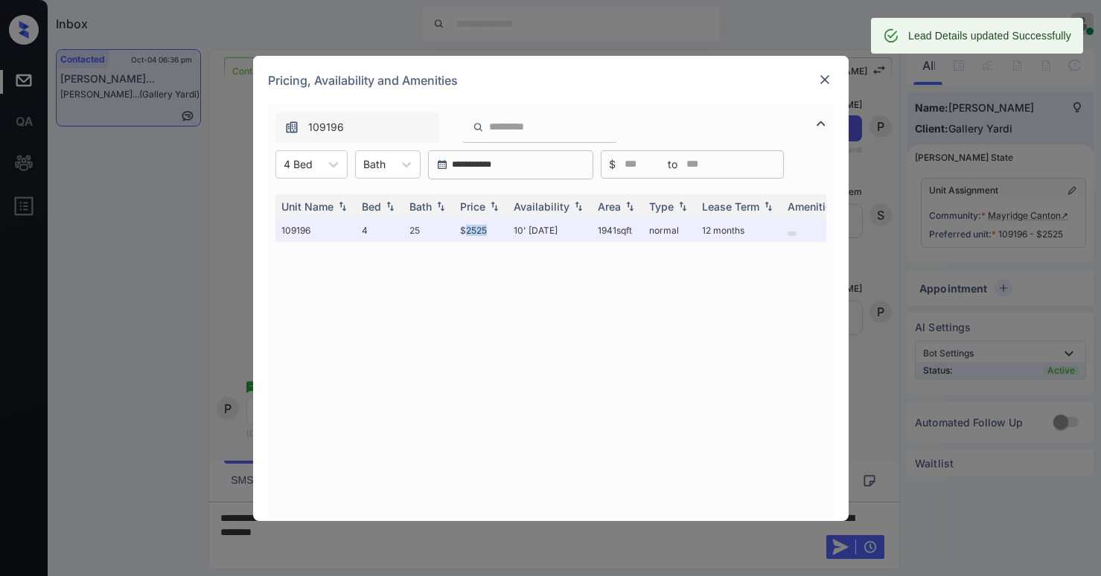
click at [824, 83] on img at bounding box center [824, 79] width 15 height 15
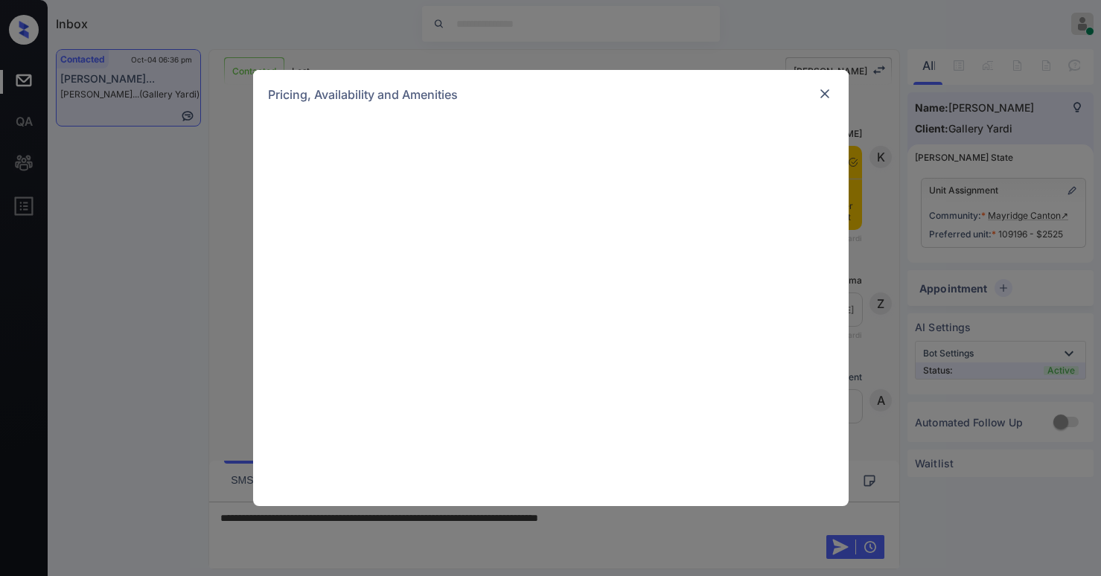
scroll to position [3413, 0]
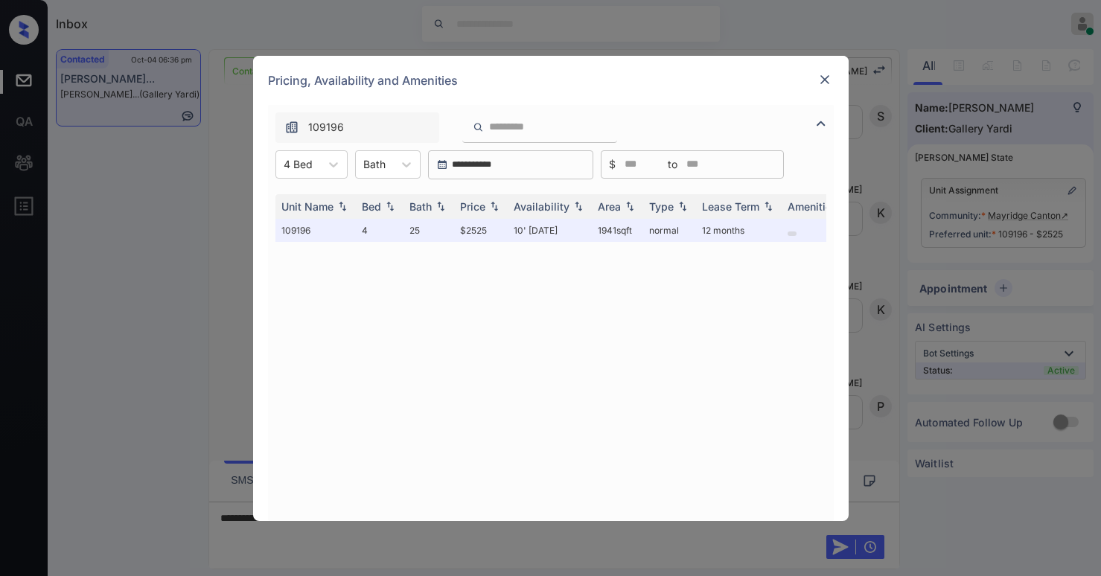
click at [823, 77] on img at bounding box center [824, 79] width 15 height 15
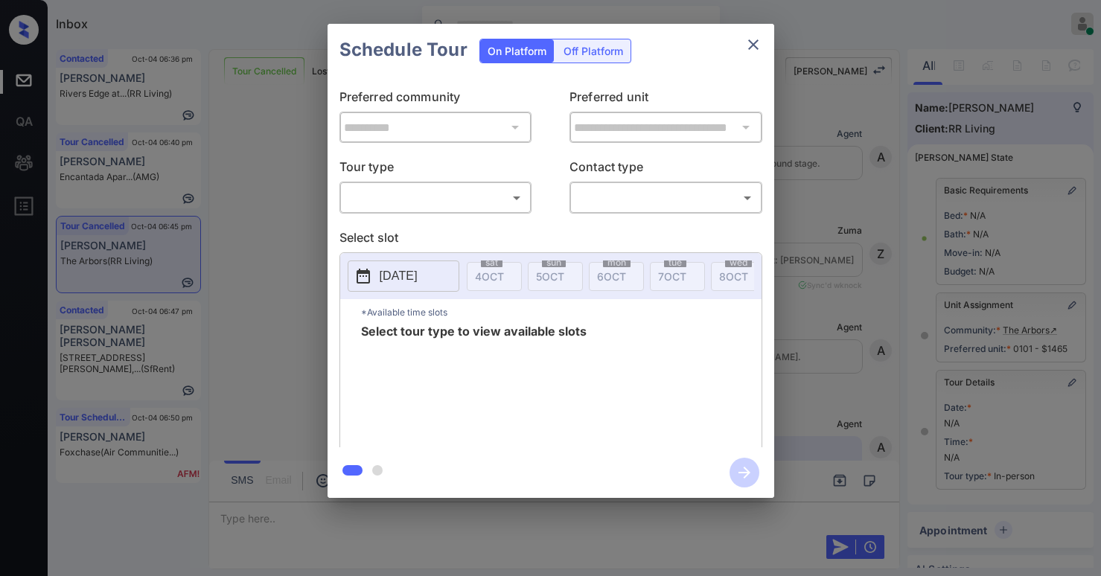
click at [472, 209] on body "Inbox [PERSON_NAME] Online Set yourself offline Set yourself on break Profile S…" at bounding box center [550, 288] width 1101 height 576
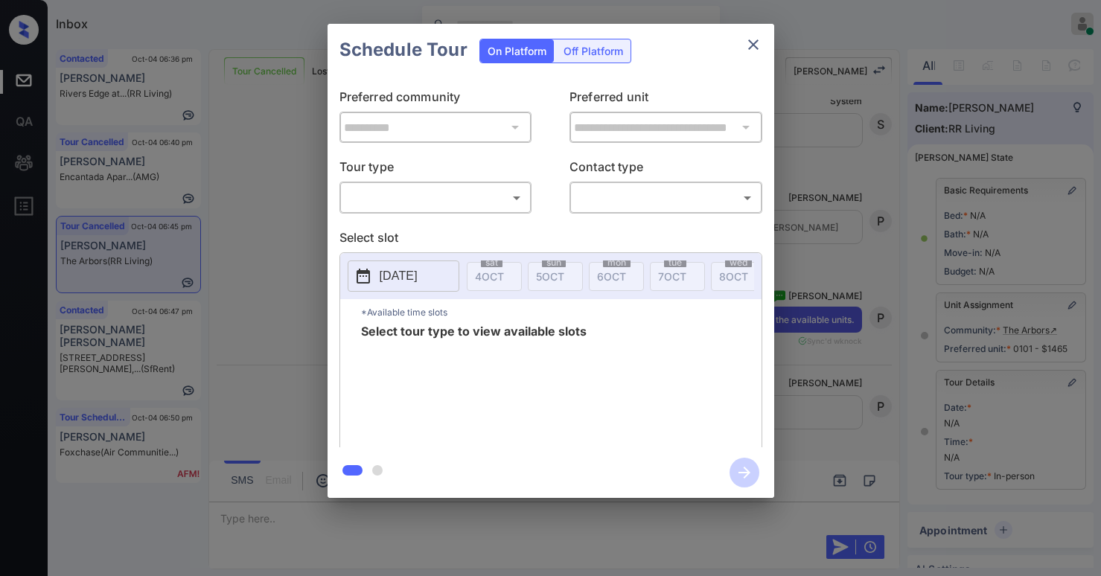
scroll to position [162, 0]
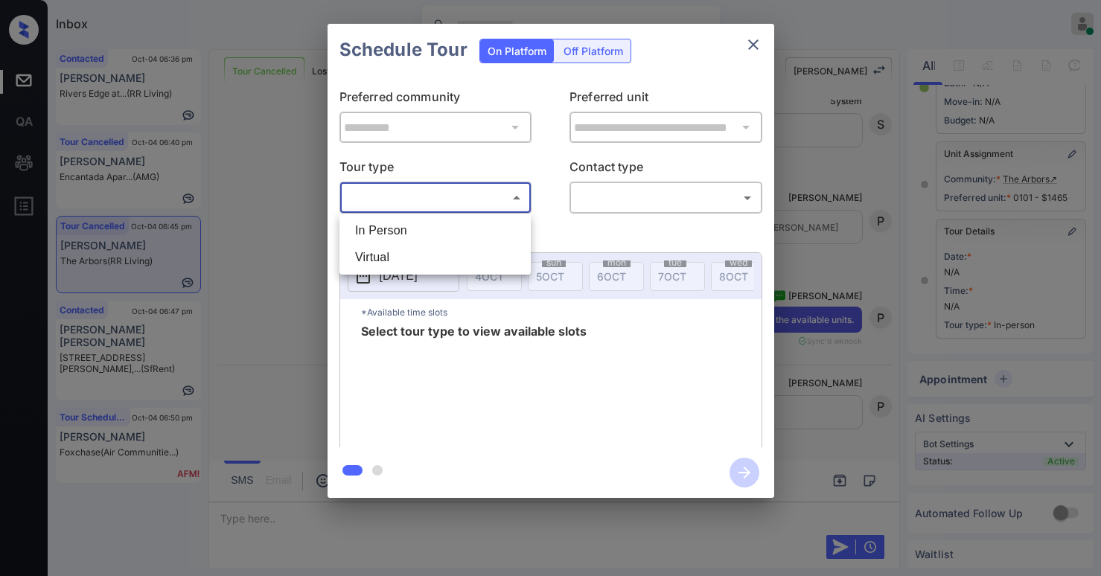
click at [424, 237] on li "In Person" at bounding box center [435, 230] width 184 height 27
type input "********"
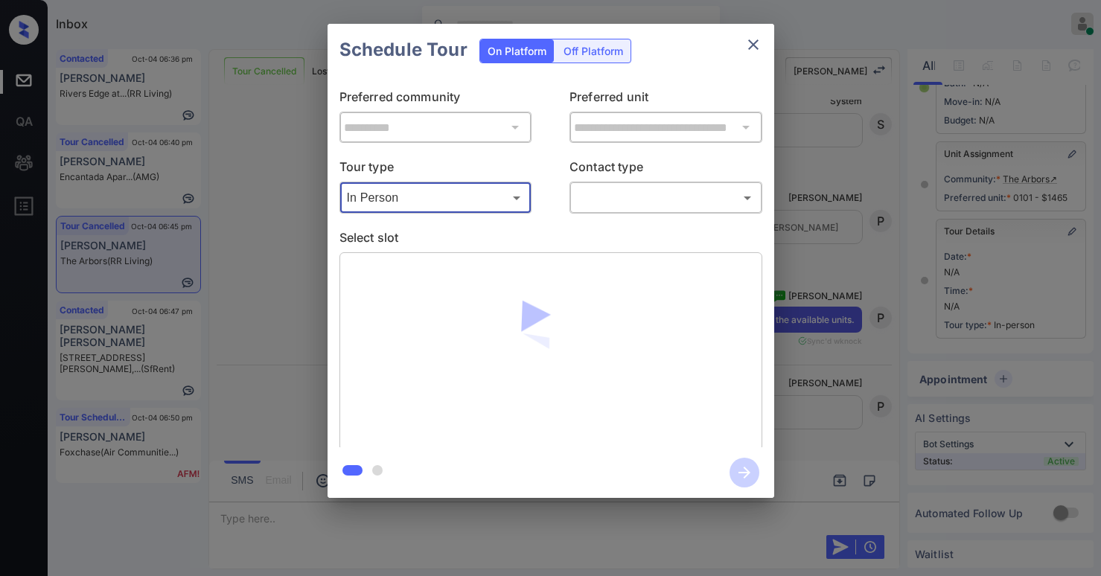
click at [621, 199] on body "Inbox [PERSON_NAME] Online Set yourself offline Set yourself on break Profile S…" at bounding box center [550, 288] width 1101 height 576
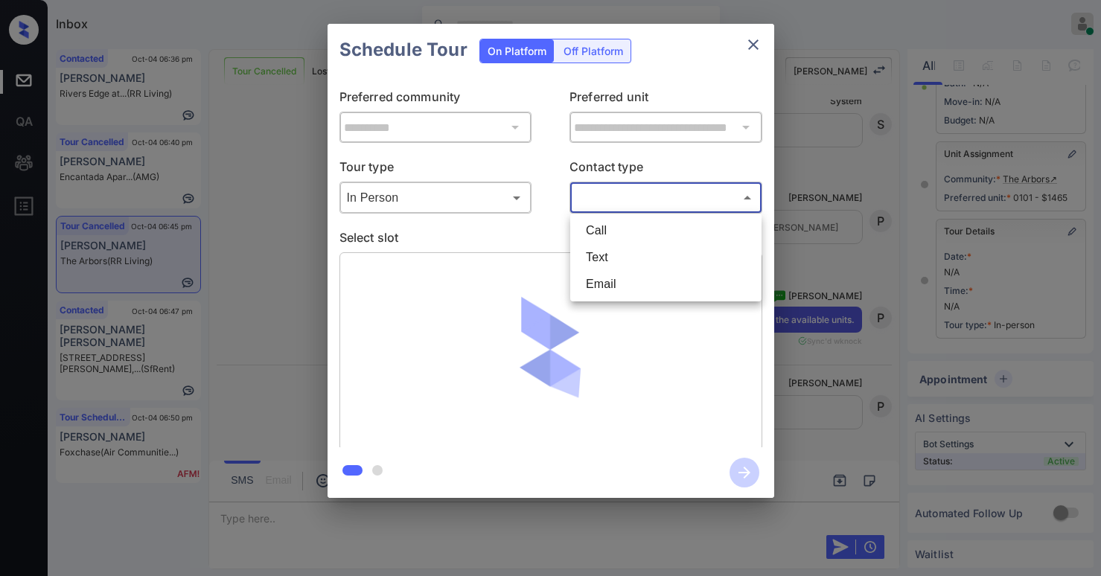
click at [613, 252] on li "Text" at bounding box center [666, 257] width 184 height 27
type input "****"
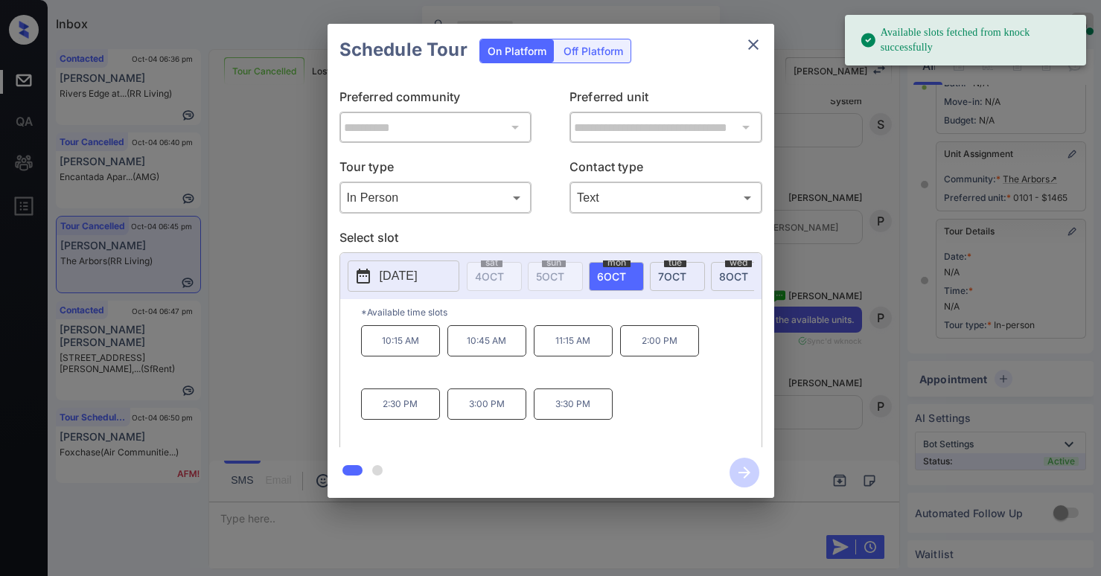
drag, startPoint x: 576, startPoint y: 351, endPoint x: 583, endPoint y: 369, distance: 19.8
click at [575, 351] on p "11:15 AM" at bounding box center [573, 340] width 79 height 31
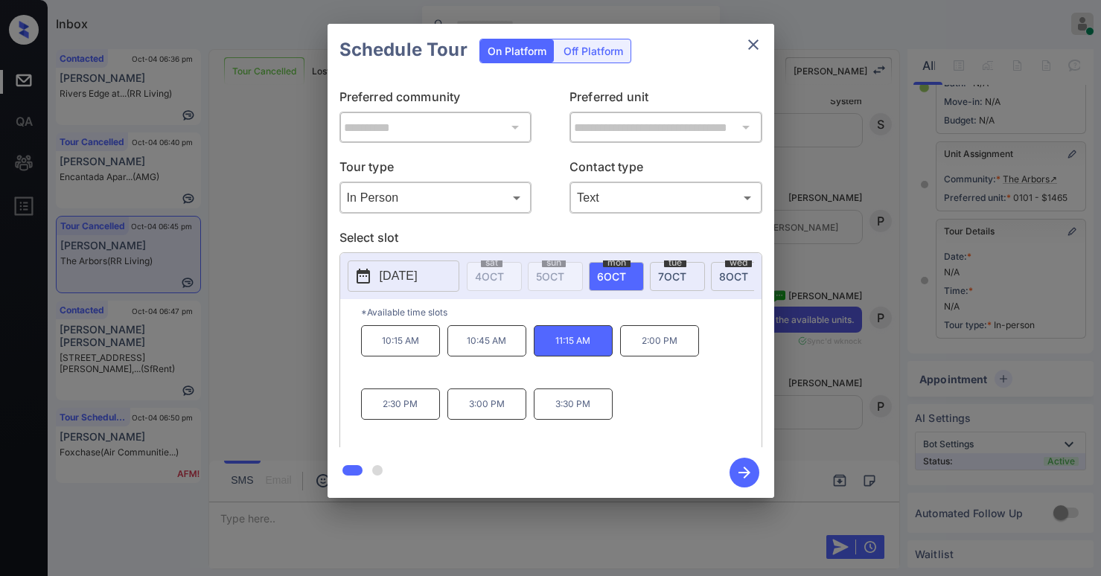
click at [749, 470] on icon "button" at bounding box center [744, 473] width 30 height 30
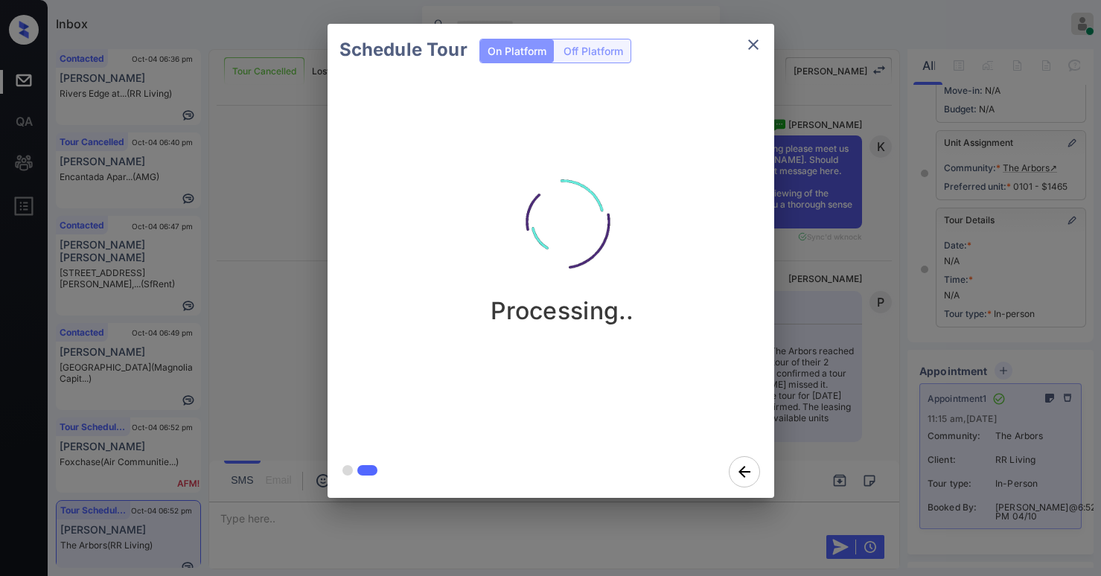
scroll to position [9416, 0]
click at [843, 301] on div "Schedule Tour On Platform Off Platform Tour Scheduled" at bounding box center [550, 261] width 1101 height 522
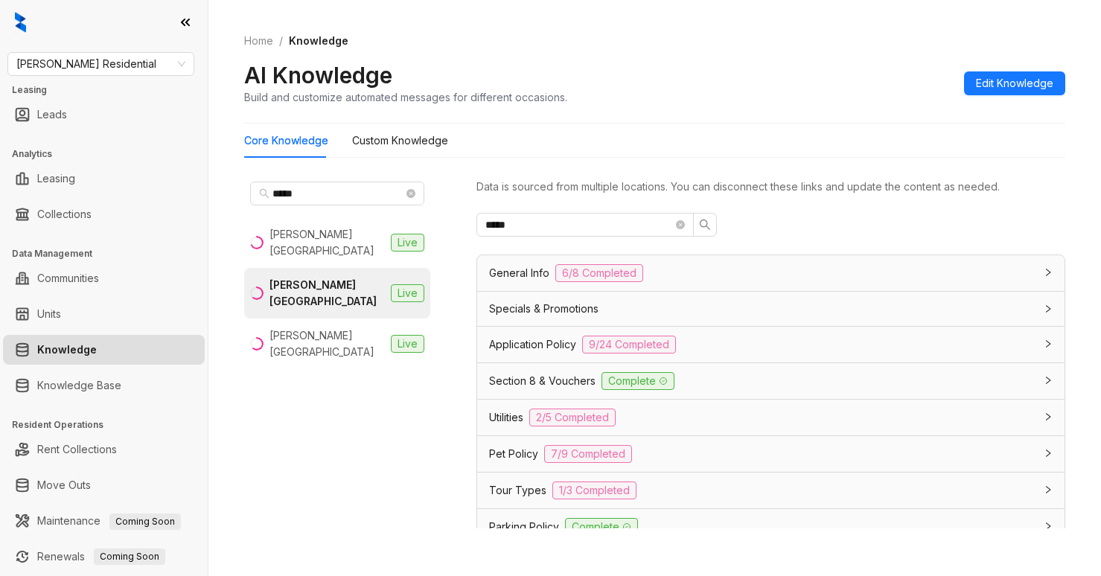
scroll to position [194, 0]
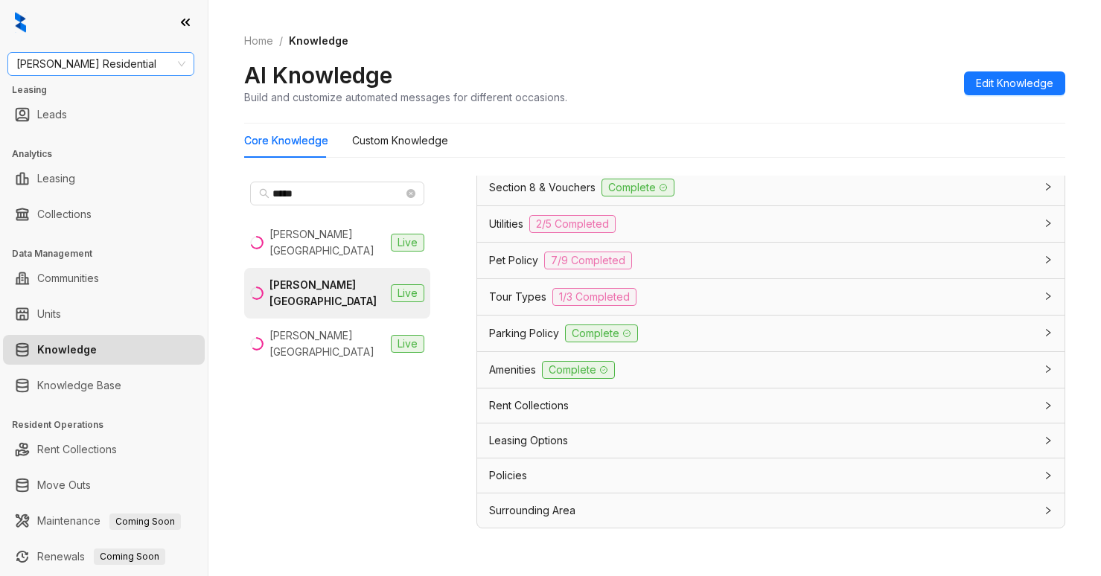
click at [132, 68] on span "[PERSON_NAME] Residential" at bounding box center [100, 64] width 169 height 22
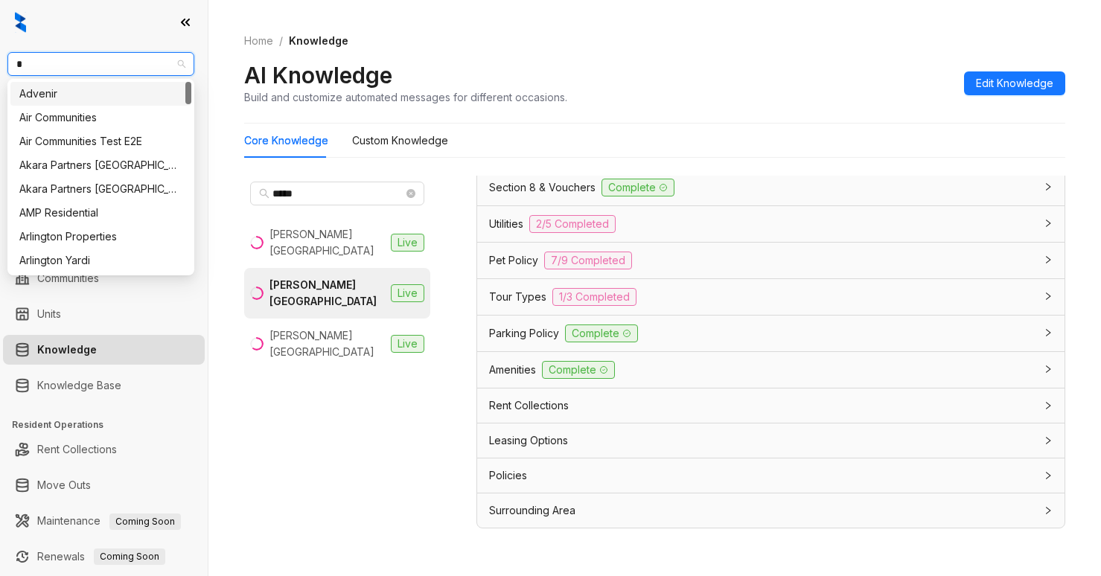
type input "**"
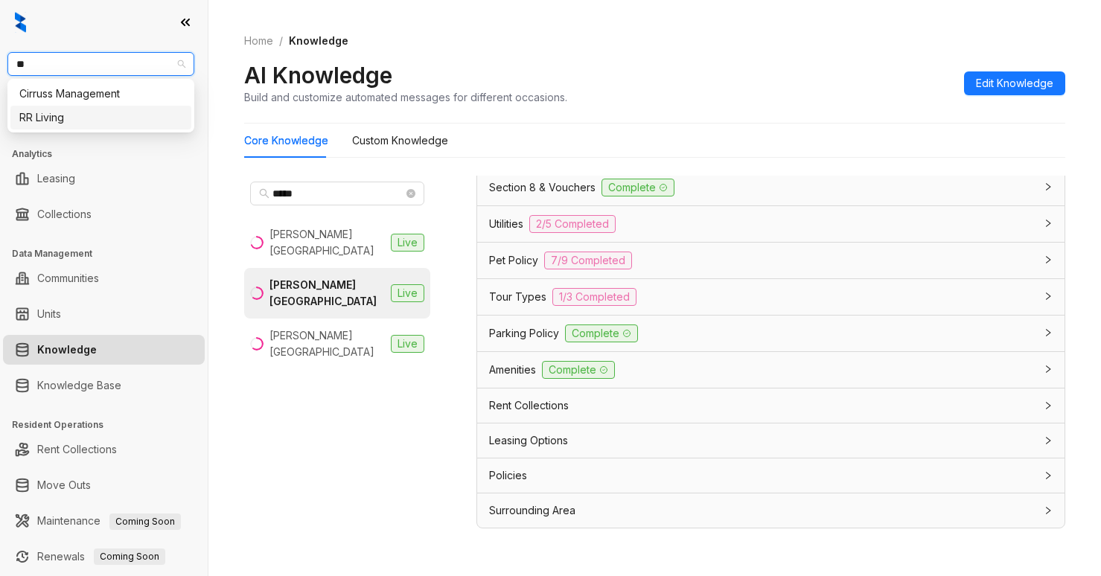
click at [96, 114] on div "RR Living" at bounding box center [100, 117] width 163 height 16
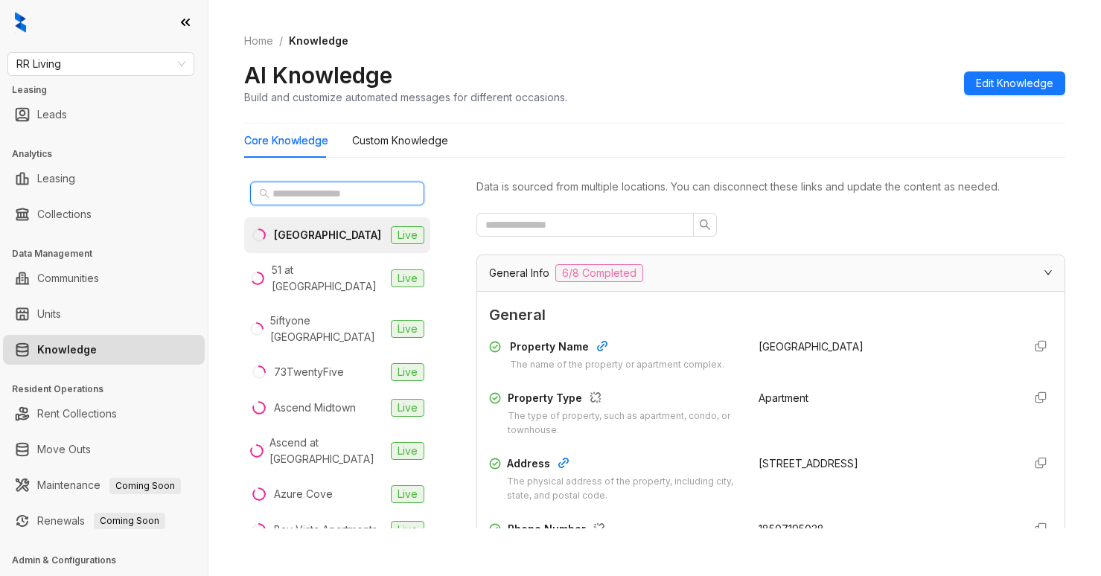
click at [381, 197] on input "text" at bounding box center [337, 193] width 131 height 16
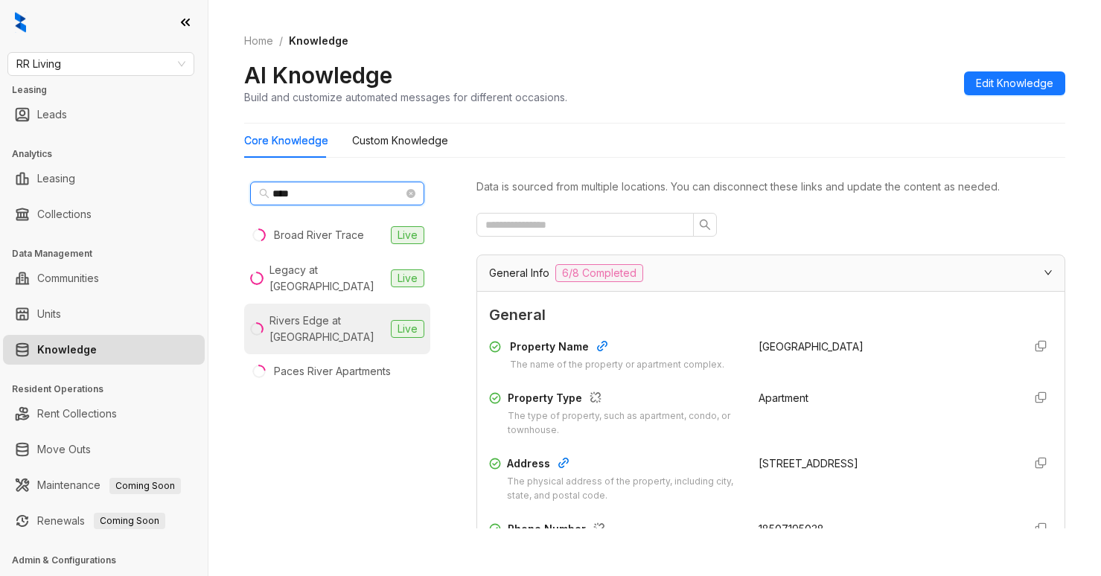
type input "****"
click at [330, 324] on div "Rivers Edge at [GEOGRAPHIC_DATA]" at bounding box center [326, 329] width 115 height 33
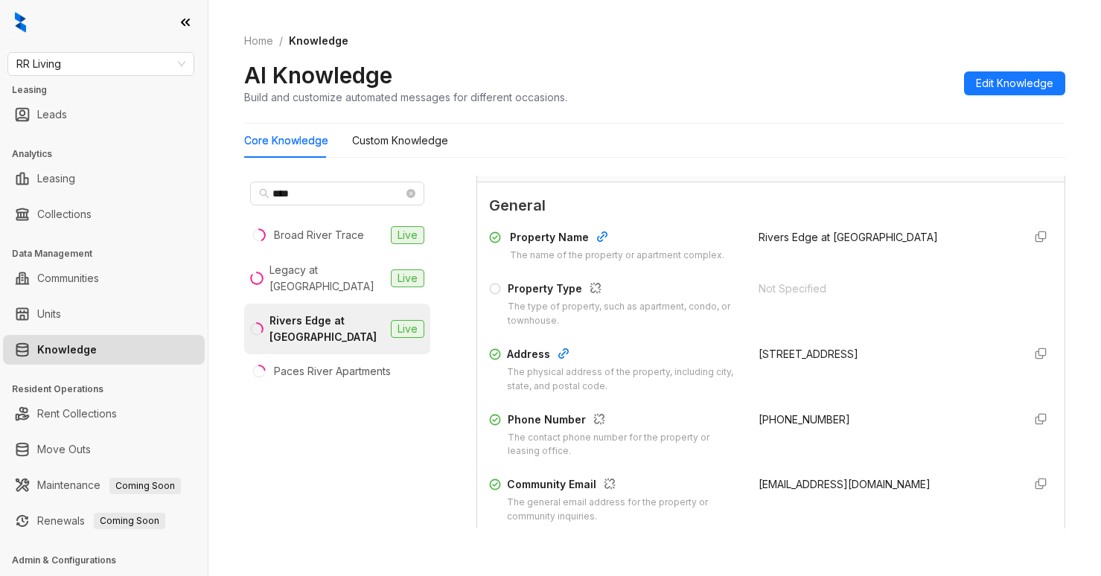
scroll to position [149, 0]
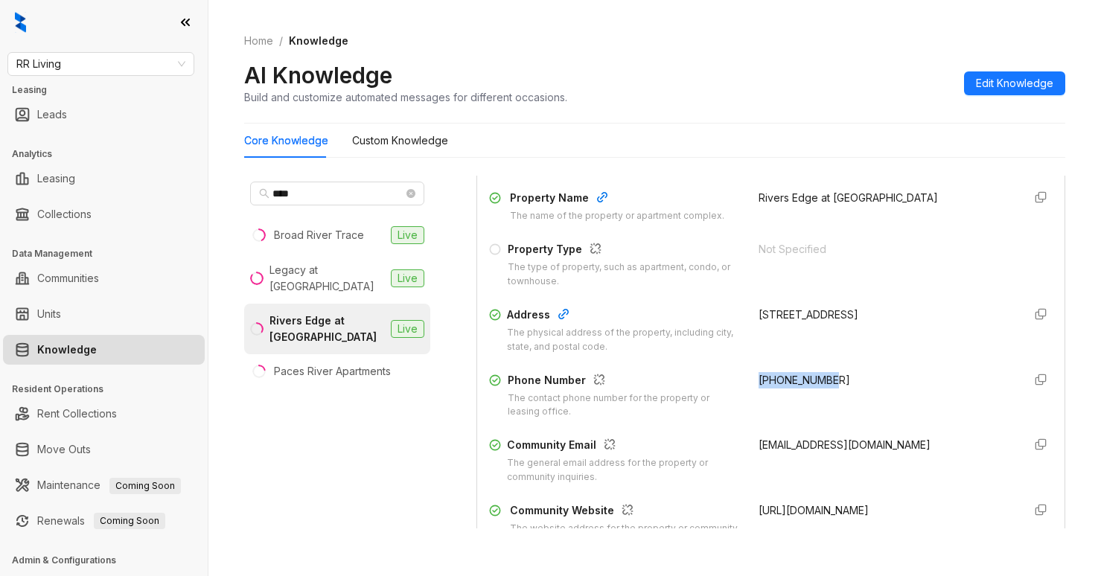
drag, startPoint x: 744, startPoint y: 381, endPoint x: 820, endPoint y: 378, distance: 76.7
click at [820, 378] on div "[PHONE_NUMBER]" at bounding box center [884, 396] width 252 height 48
copy span "[PHONE_NUMBER]"
click at [848, 17] on div "Home / Knowledge AI Knowledge Build and customize automated messages for differ…" at bounding box center [654, 69] width 821 height 109
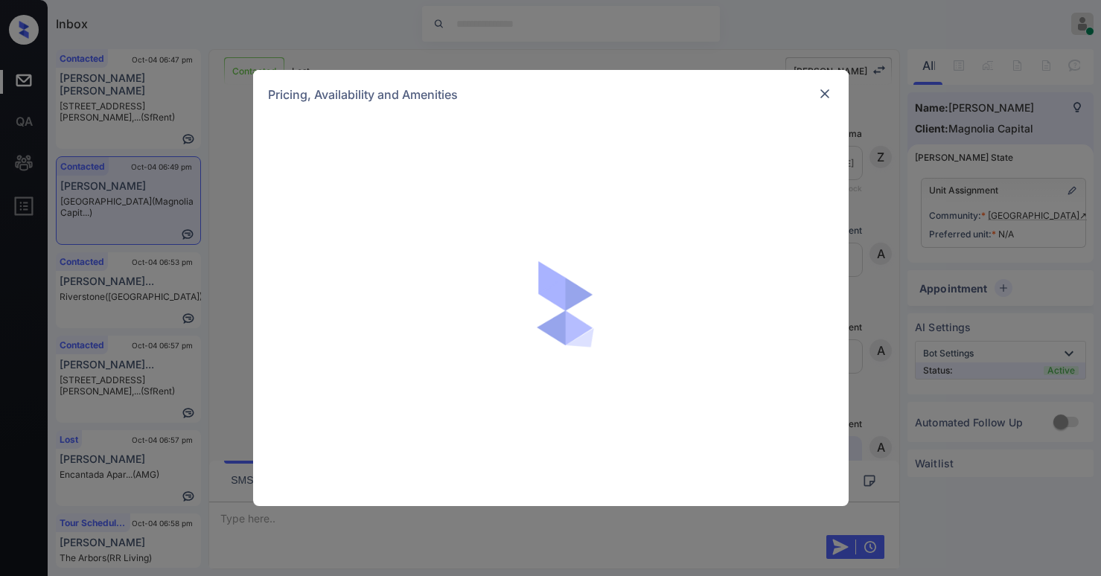
scroll to position [597, 0]
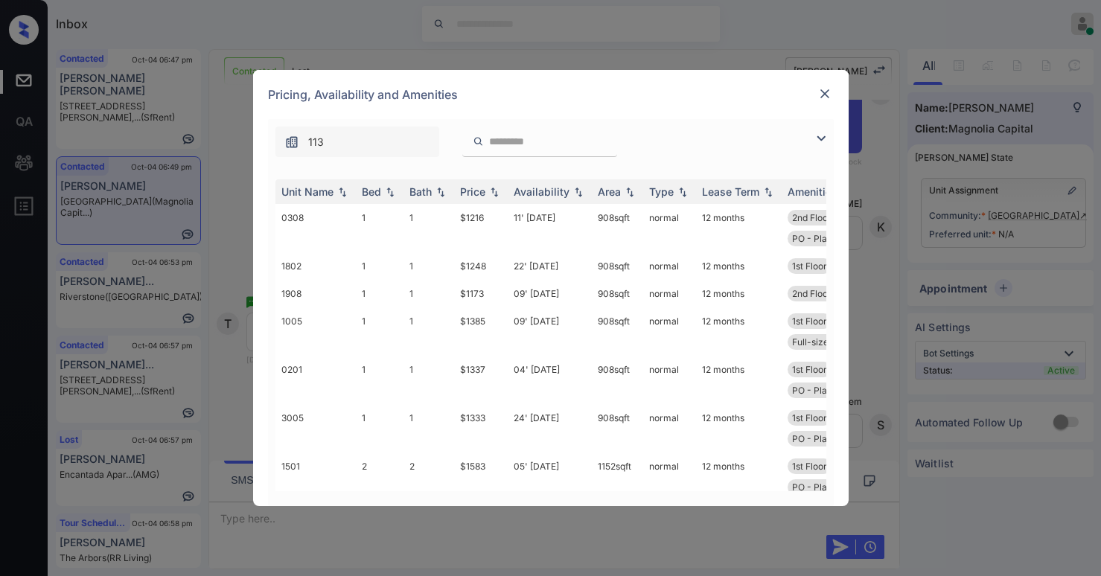
click at [815, 139] on img at bounding box center [821, 139] width 18 height 18
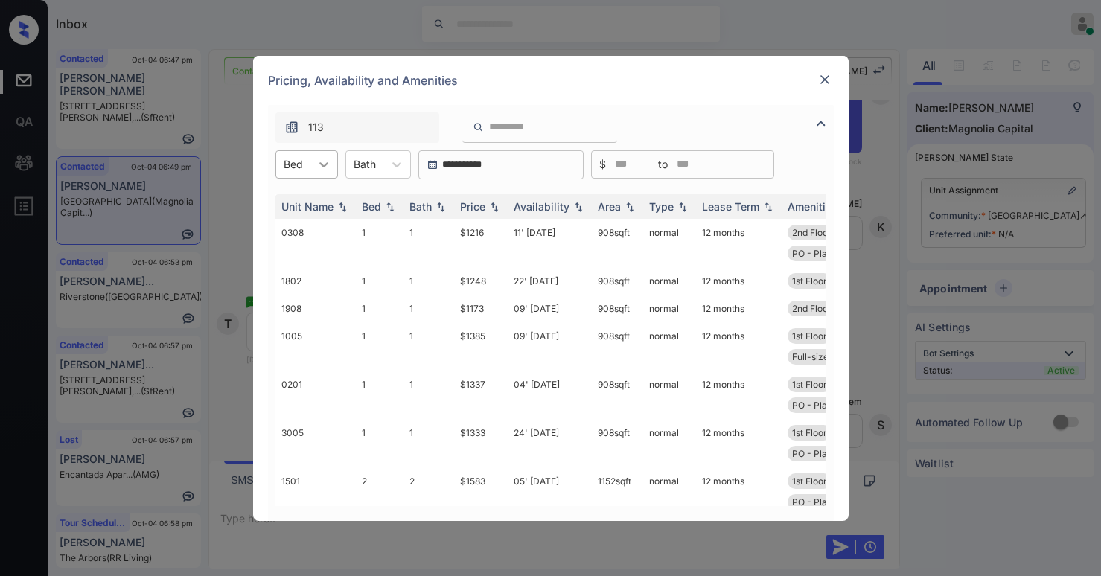
click at [310, 160] on div at bounding box center [323, 164] width 27 height 27
click at [314, 198] on div "1" at bounding box center [306, 201] width 63 height 27
click at [466, 208] on div "Price" at bounding box center [472, 206] width 25 height 13
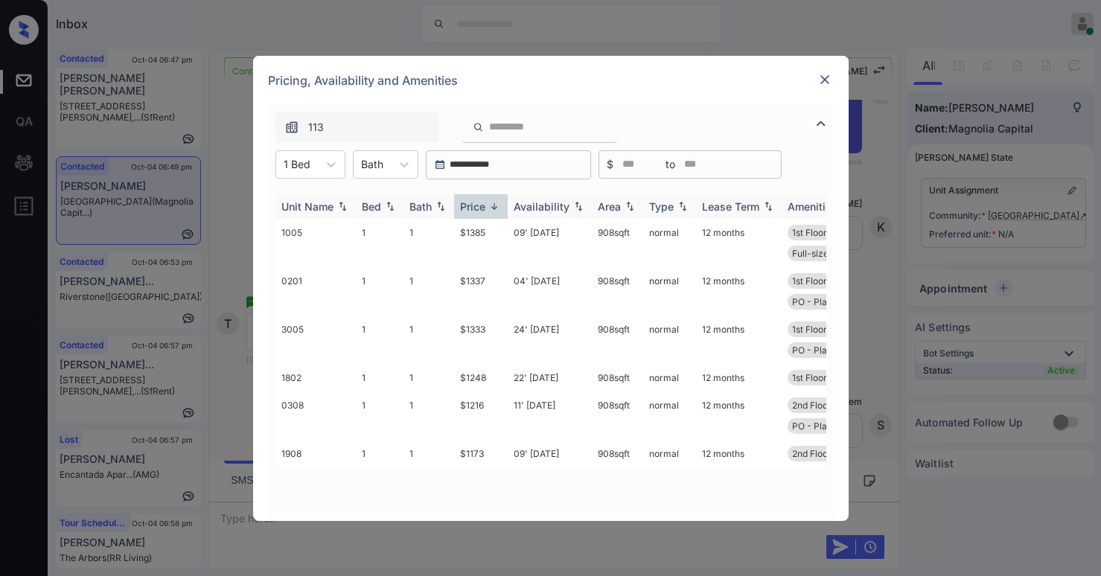
click at [468, 208] on div "Price" at bounding box center [472, 206] width 25 height 13
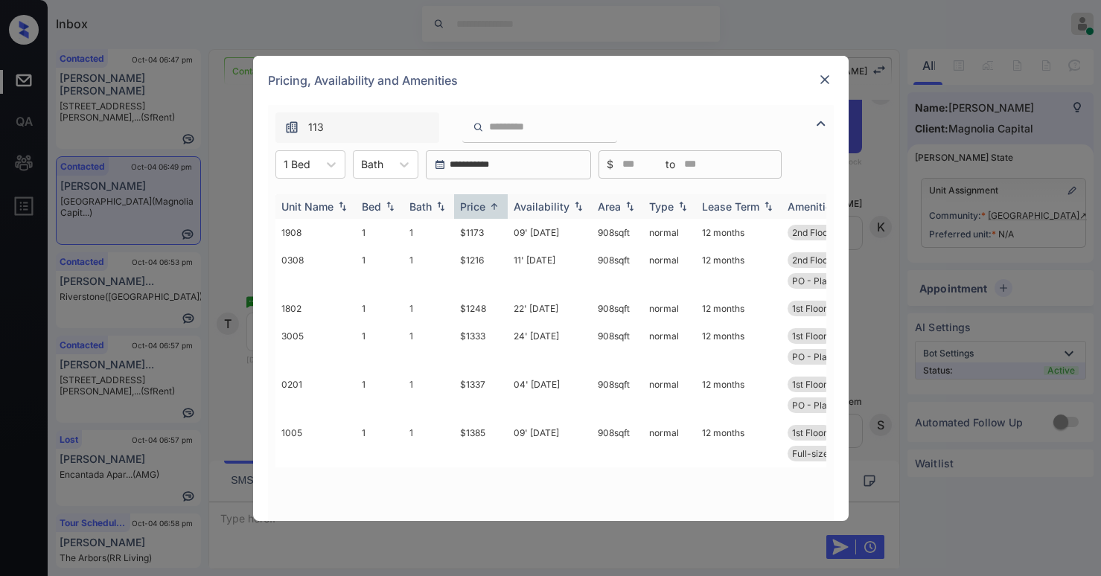
click at [479, 208] on div "Price" at bounding box center [472, 206] width 25 height 13
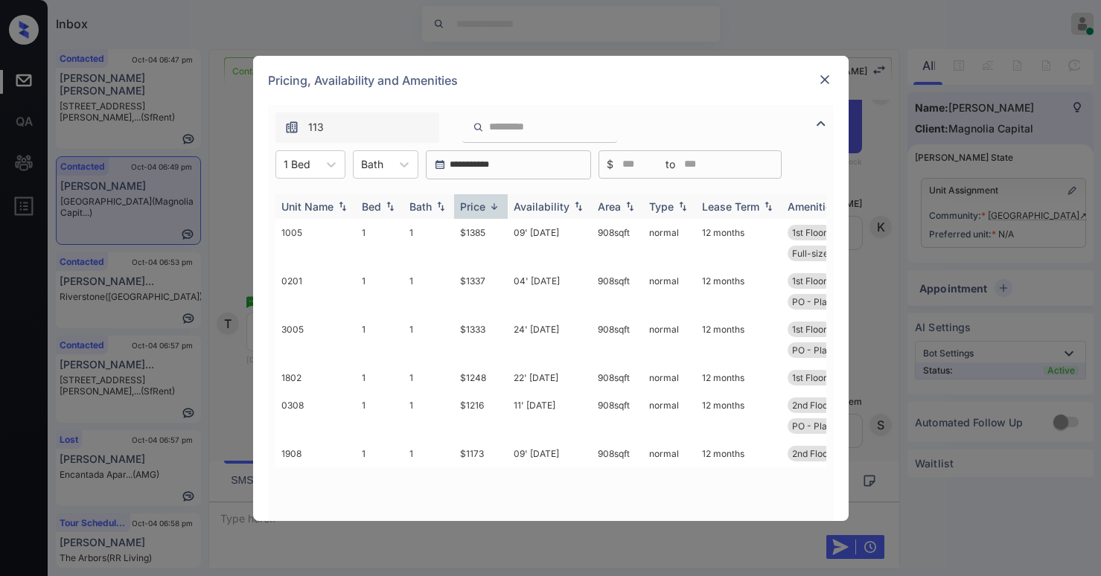
click at [479, 208] on div "Price" at bounding box center [472, 206] width 25 height 13
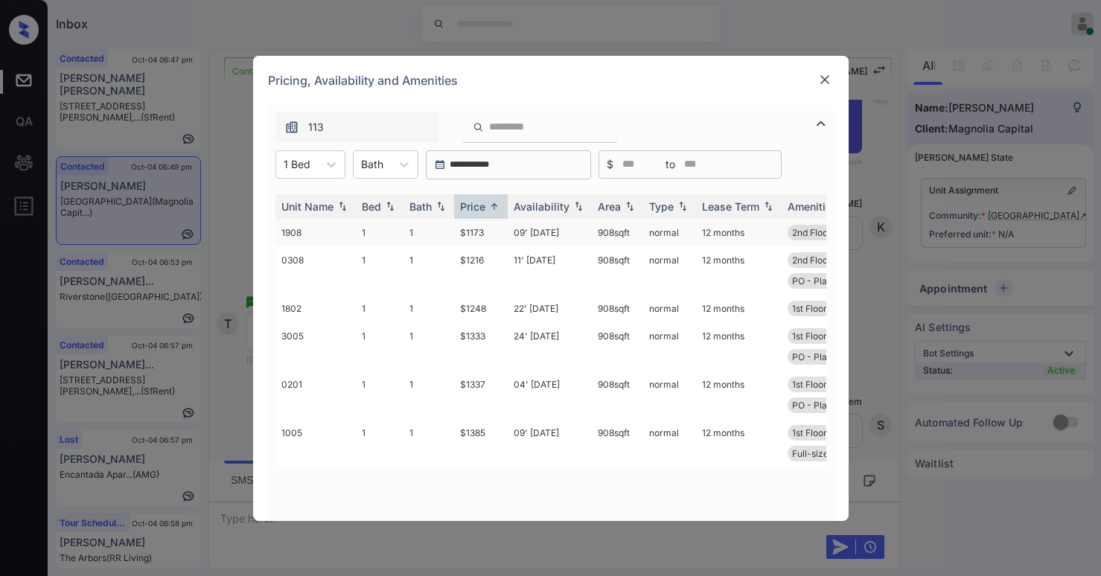
click at [479, 237] on td "$1173" at bounding box center [481, 233] width 54 height 28
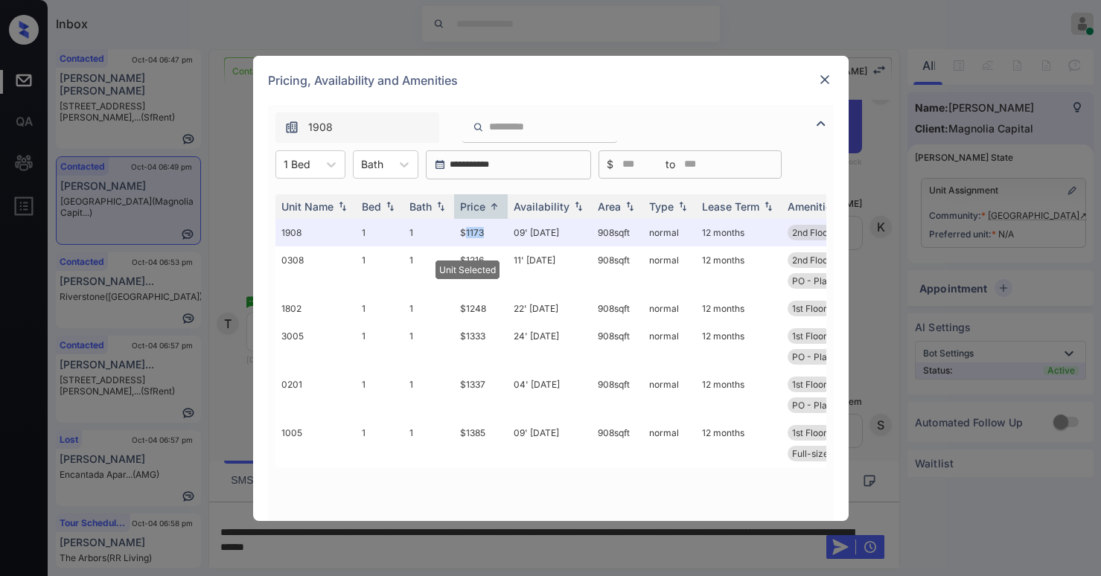
click at [817, 75] on img at bounding box center [824, 79] width 15 height 15
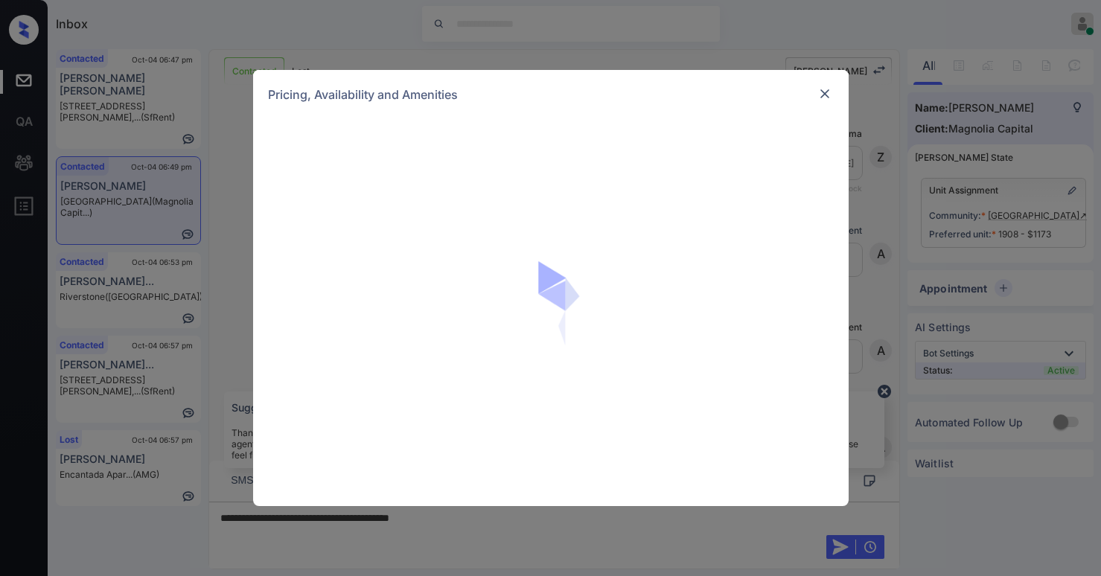
scroll to position [597, 0]
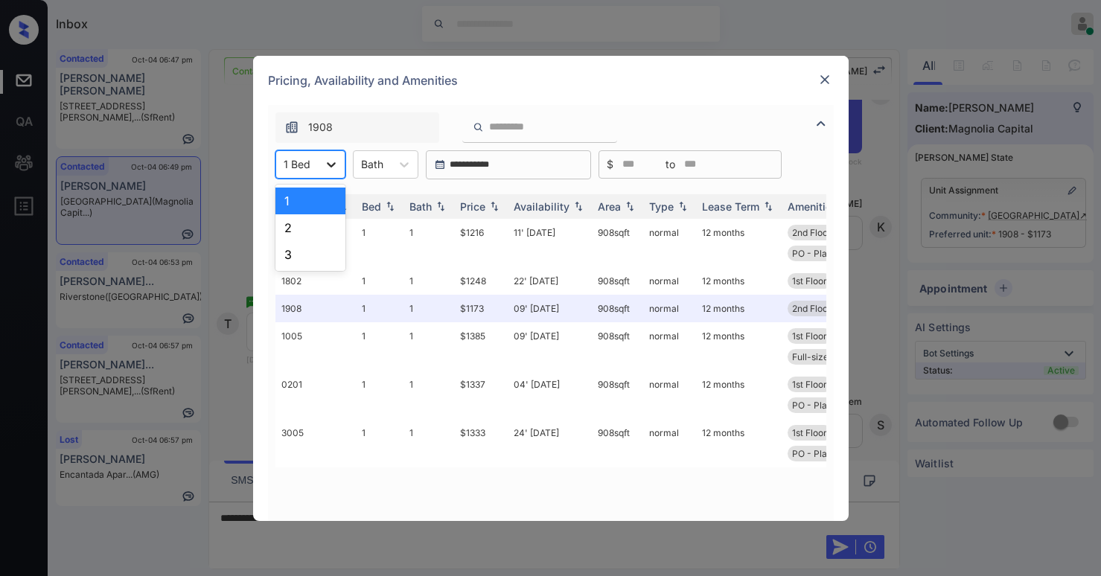
click at [335, 164] on icon at bounding box center [331, 164] width 15 height 15
click at [304, 229] on div "2" at bounding box center [310, 227] width 70 height 27
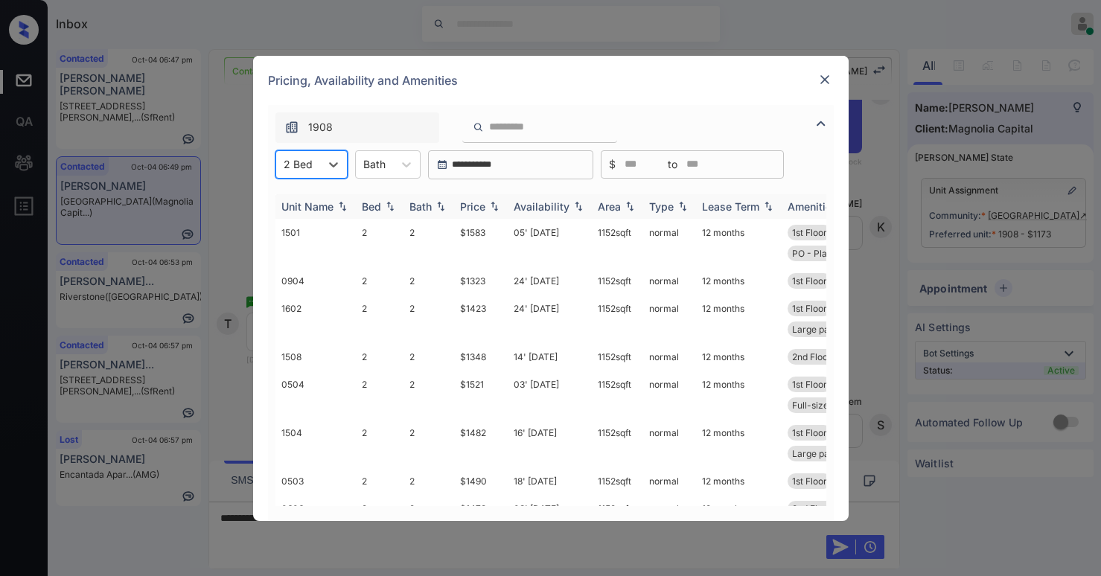
click at [480, 201] on div "Price" at bounding box center [472, 206] width 25 height 13
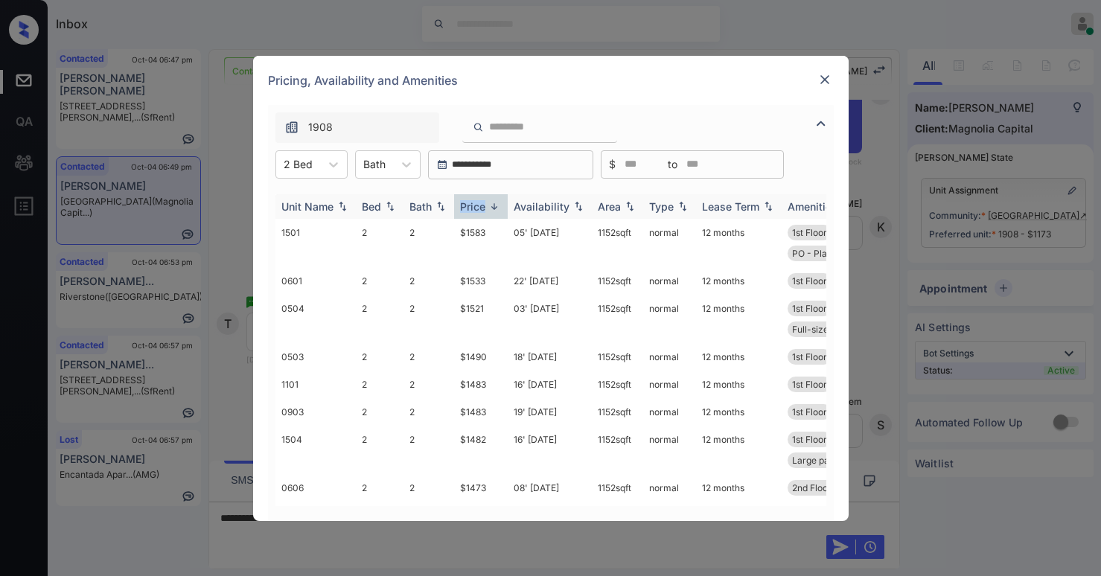
click at [480, 201] on div "Price" at bounding box center [472, 206] width 25 height 13
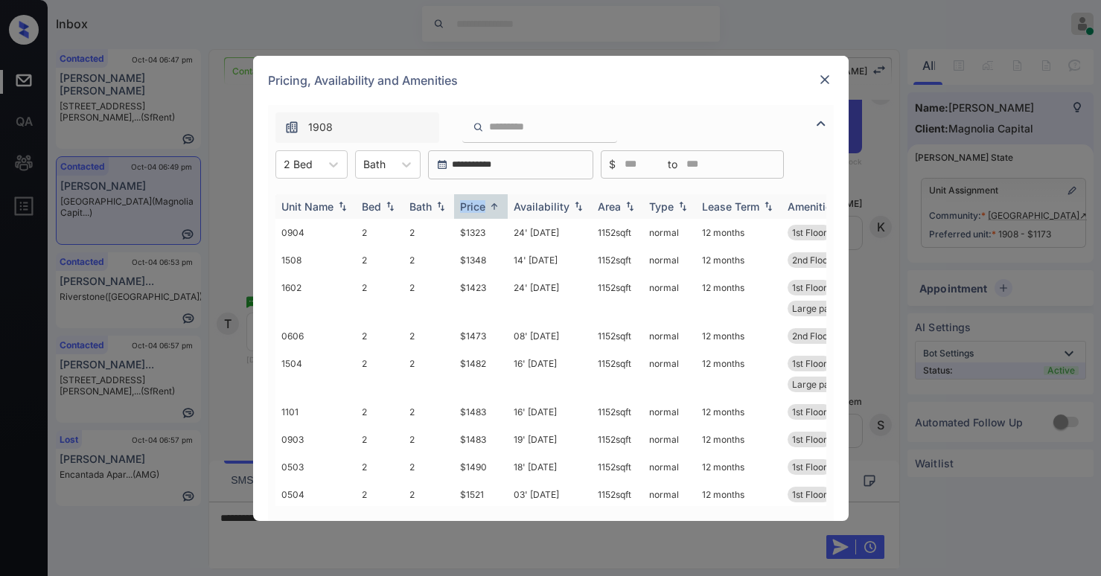
click at [477, 202] on div "Price" at bounding box center [472, 206] width 25 height 13
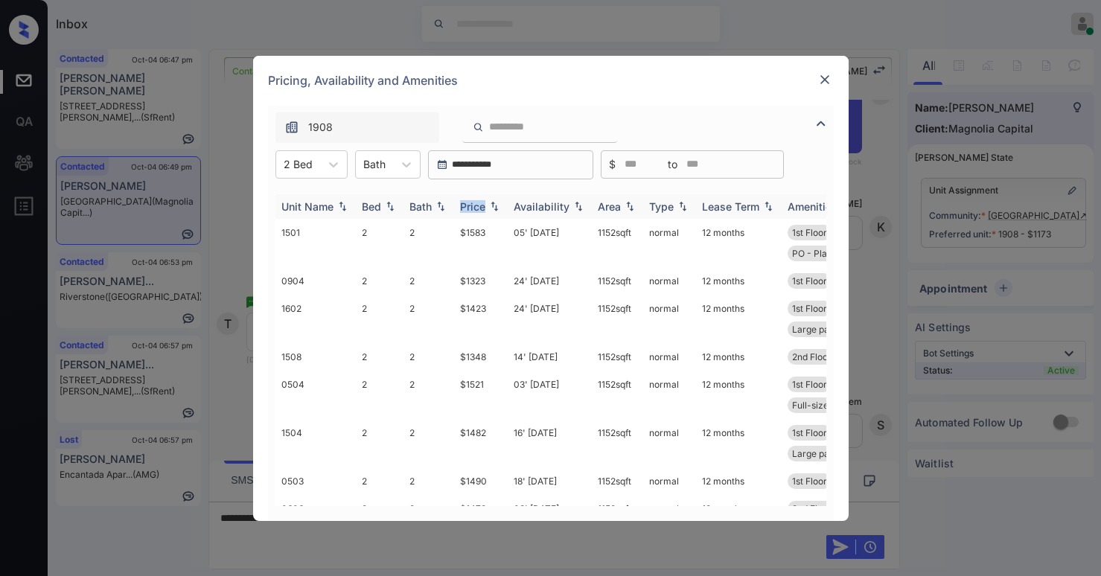
click at [477, 202] on div "Price" at bounding box center [472, 206] width 25 height 13
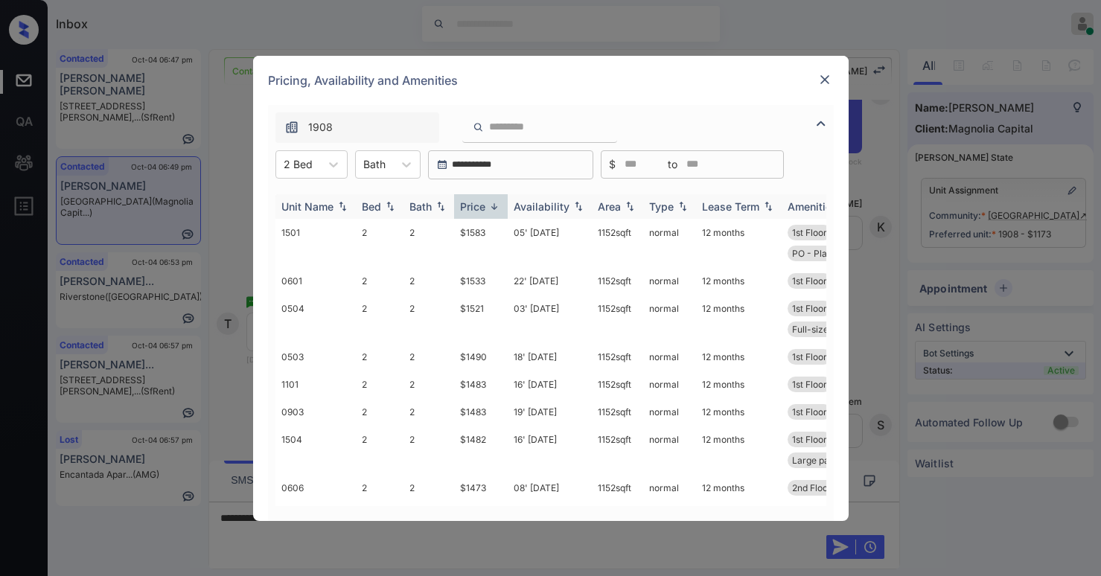
click at [477, 202] on div "Price" at bounding box center [472, 206] width 25 height 13
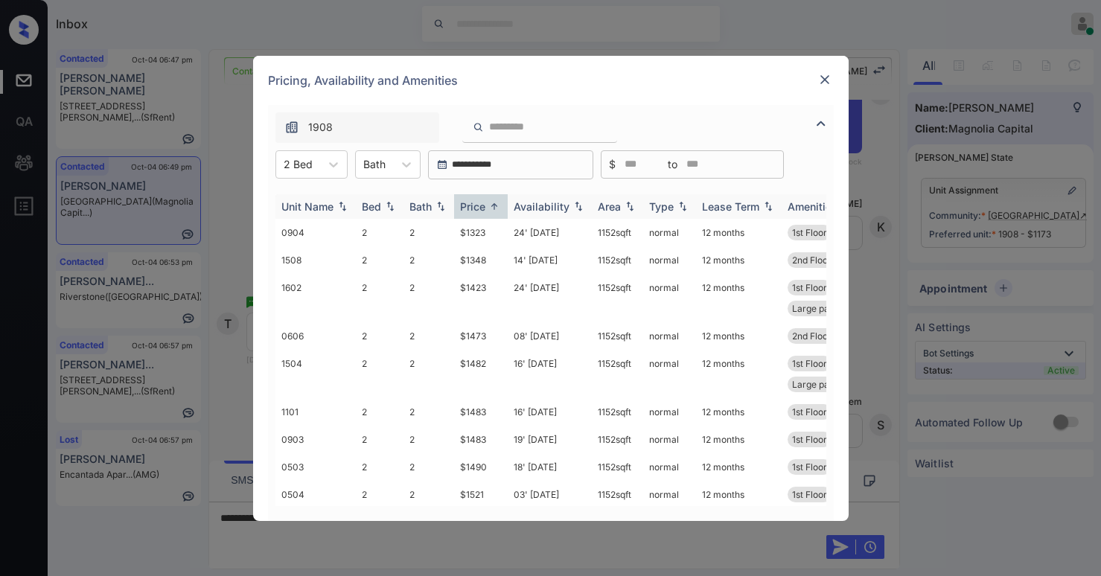
click at [477, 202] on div "Price" at bounding box center [472, 206] width 25 height 13
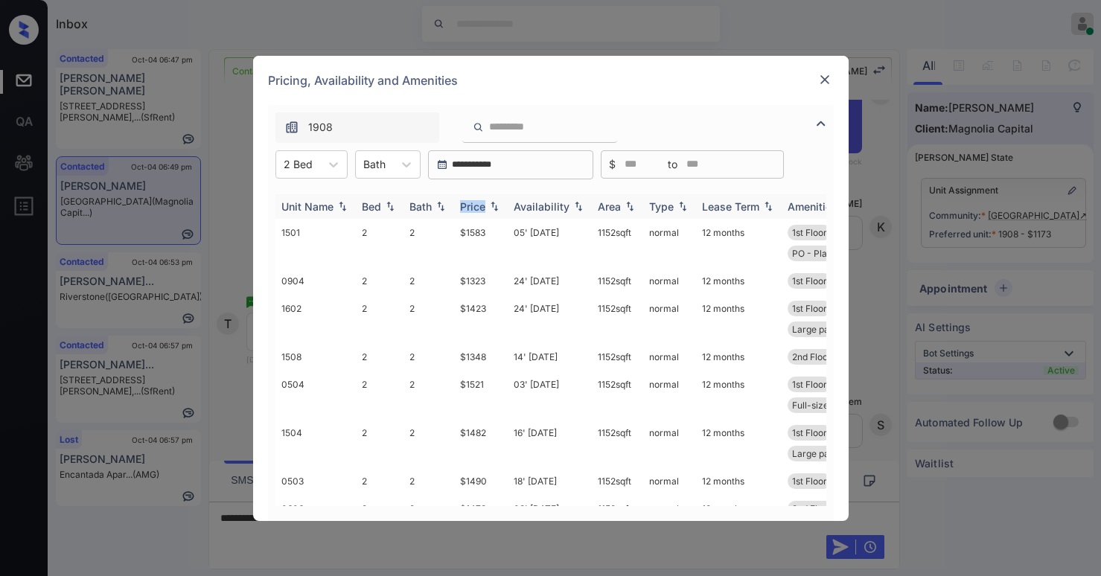
click at [477, 202] on div "Price" at bounding box center [472, 206] width 25 height 13
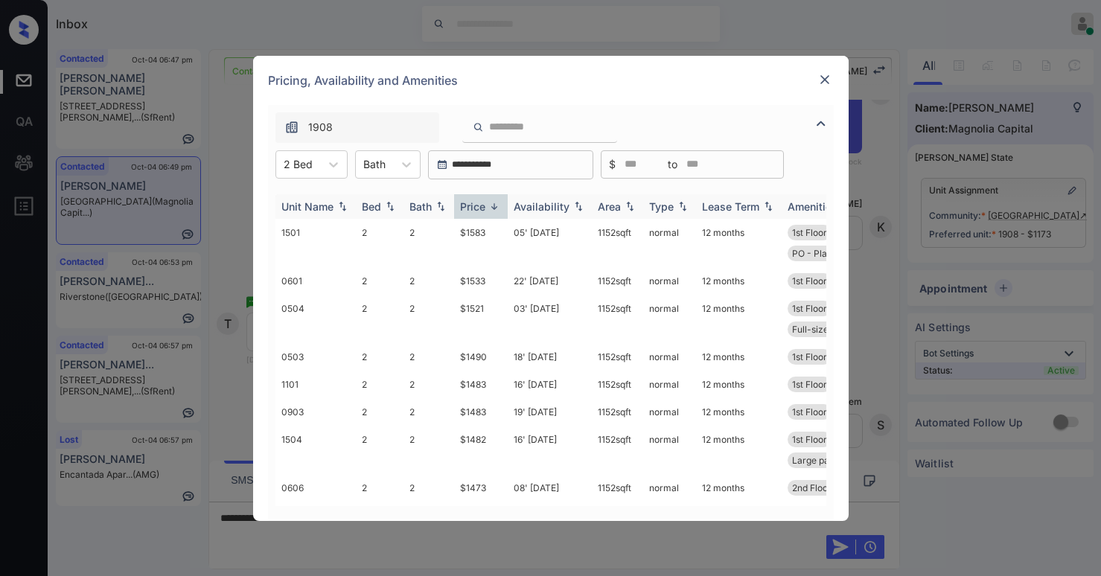
click at [477, 202] on div "Price" at bounding box center [472, 206] width 25 height 13
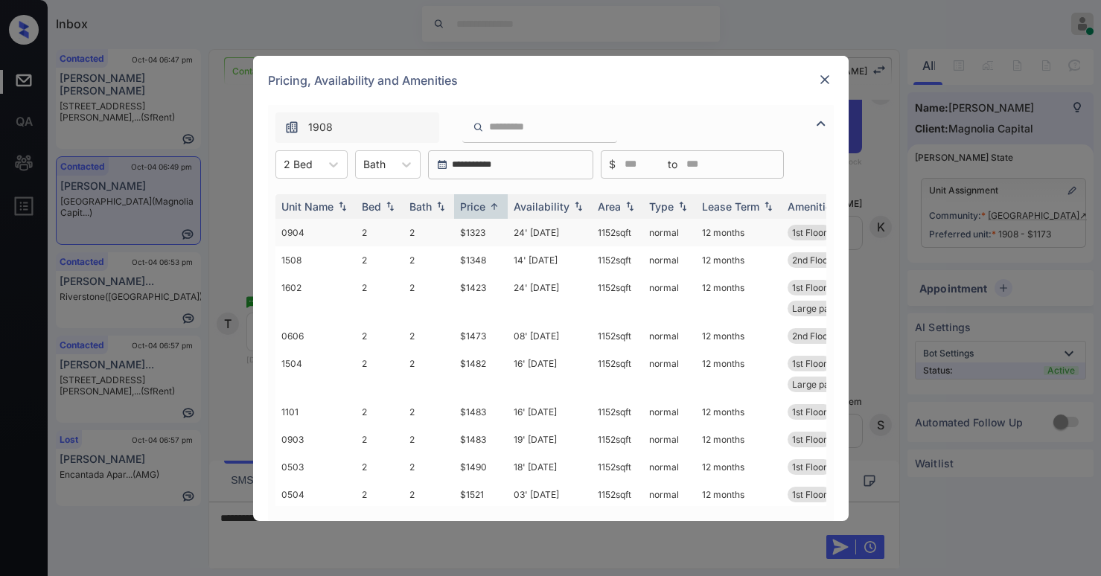
click at [474, 232] on td "$1323" at bounding box center [481, 233] width 54 height 28
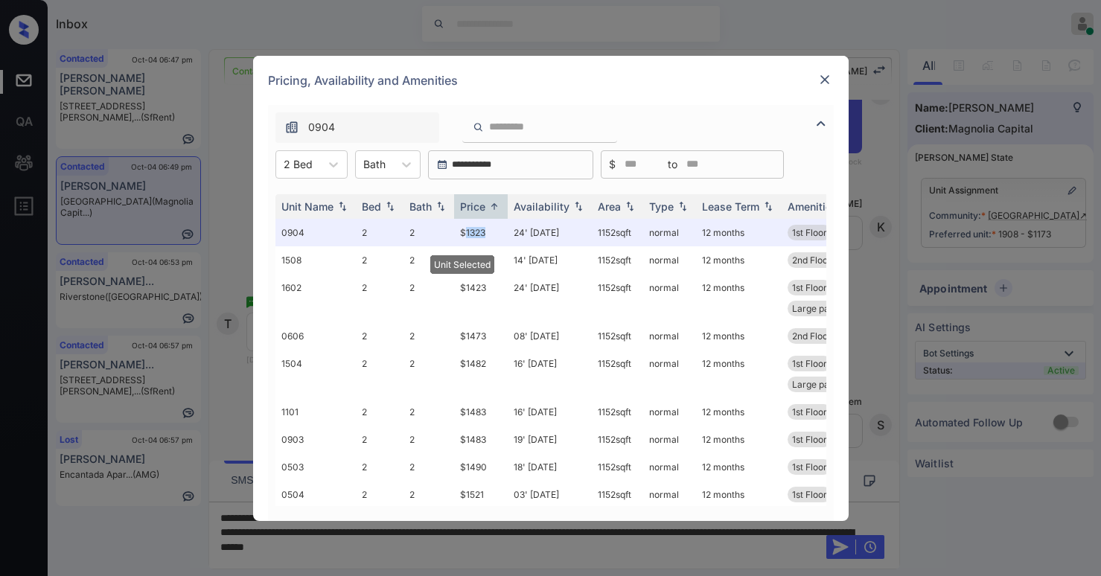
click at [823, 74] on img at bounding box center [824, 79] width 15 height 15
